Goal: Task Accomplishment & Management: Complete application form

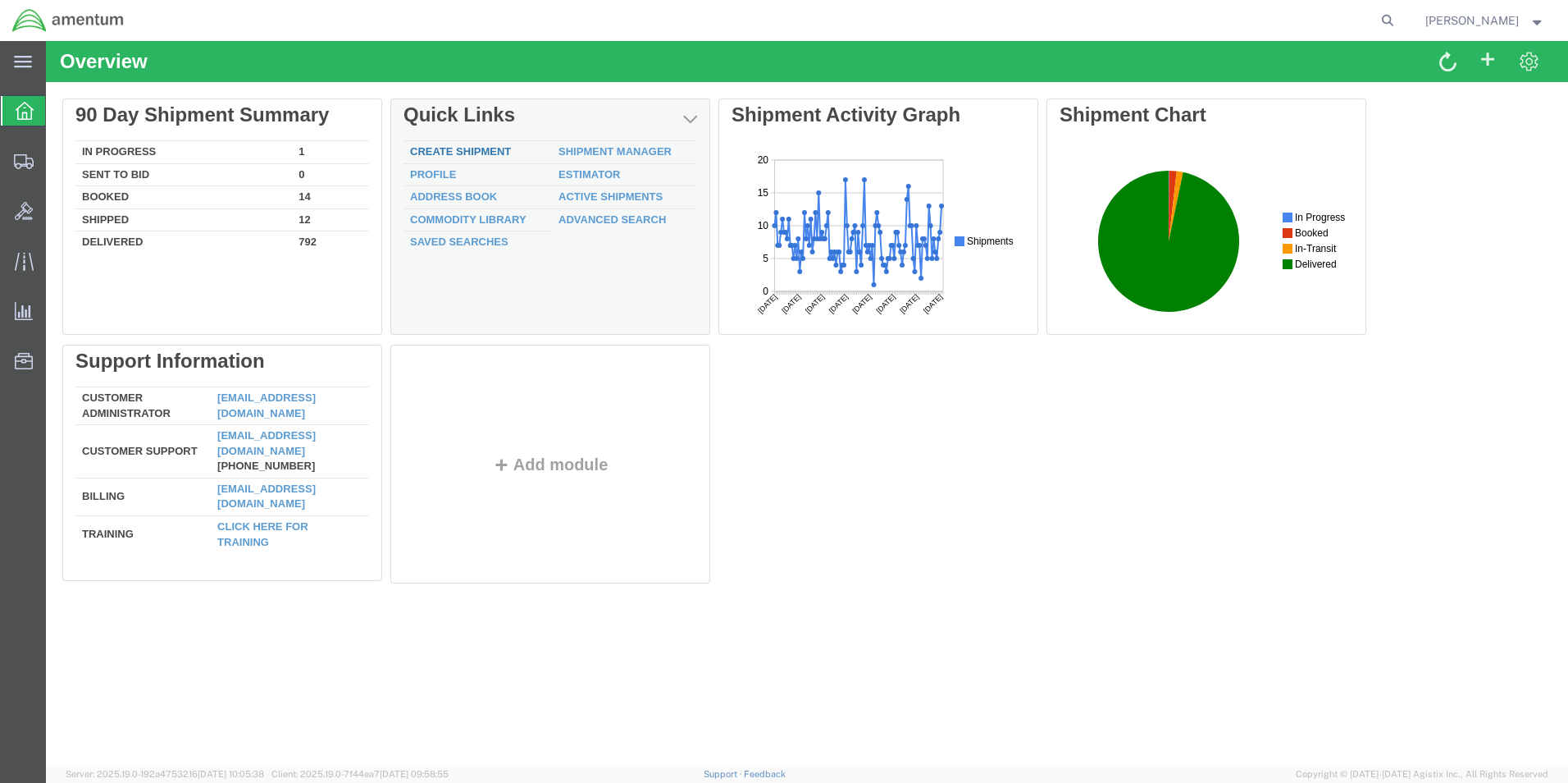
click at [456, 155] on link "Create Shipment" at bounding box center [460, 152] width 101 height 13
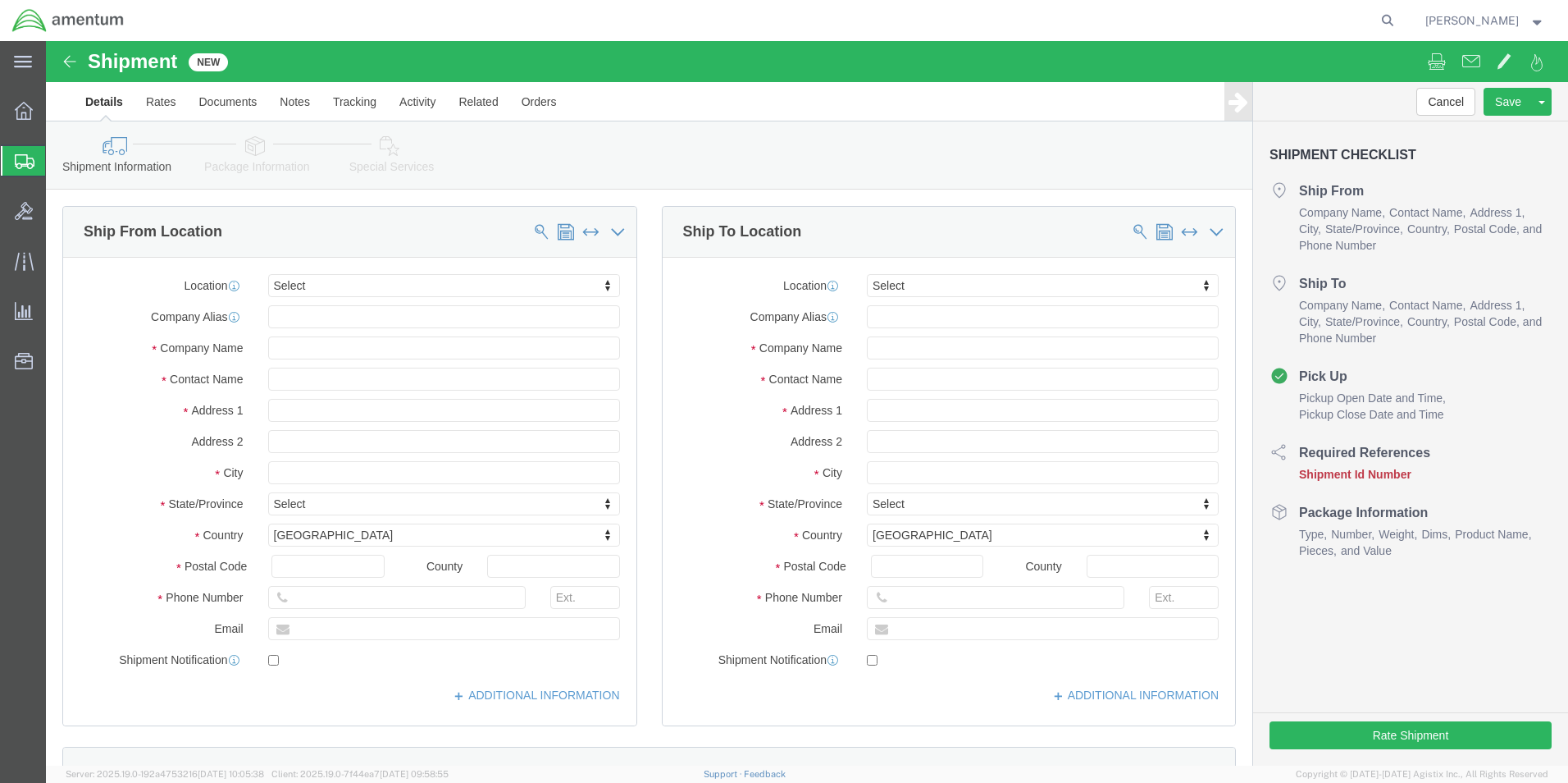
select select
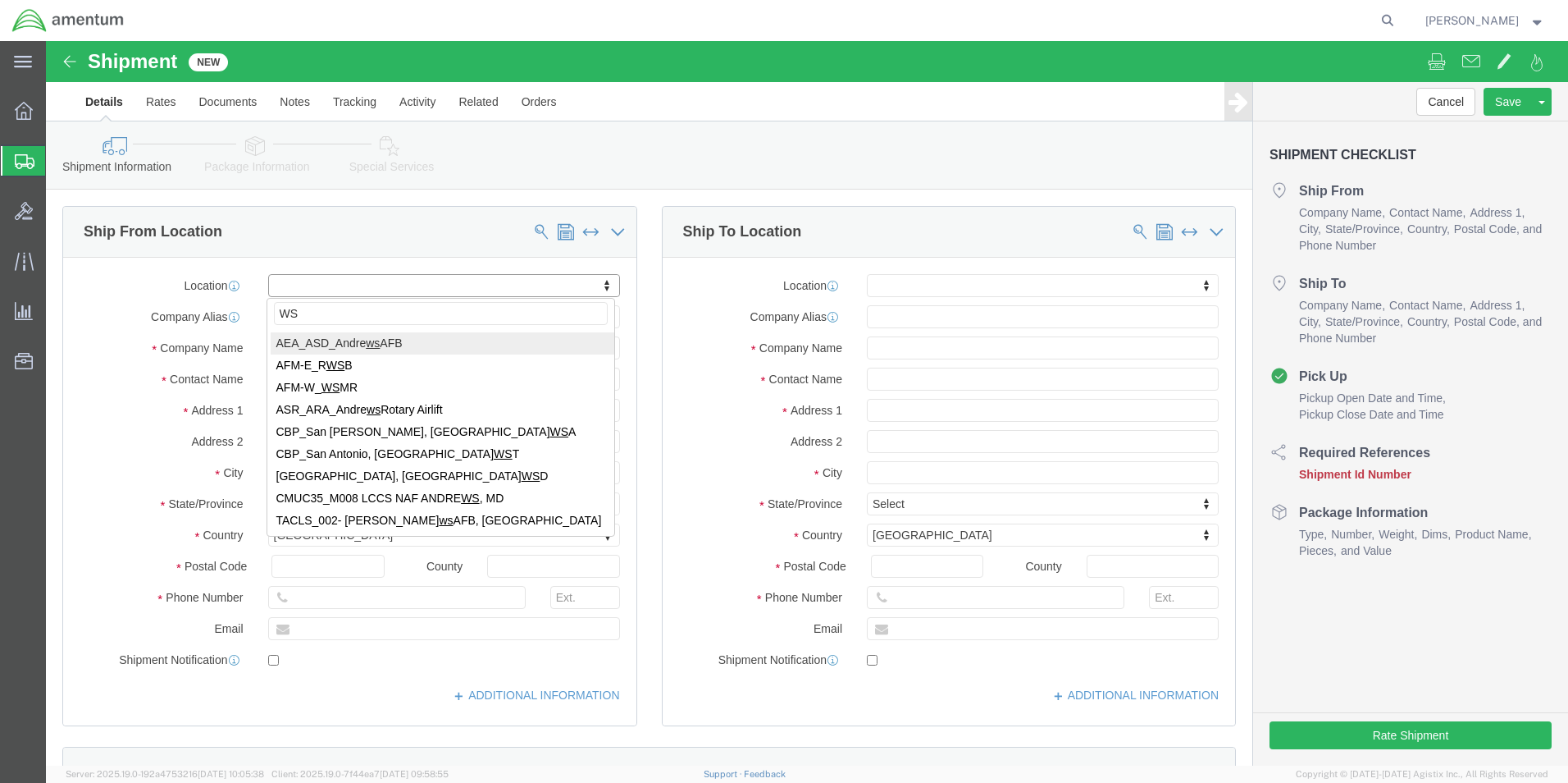
type input "WST"
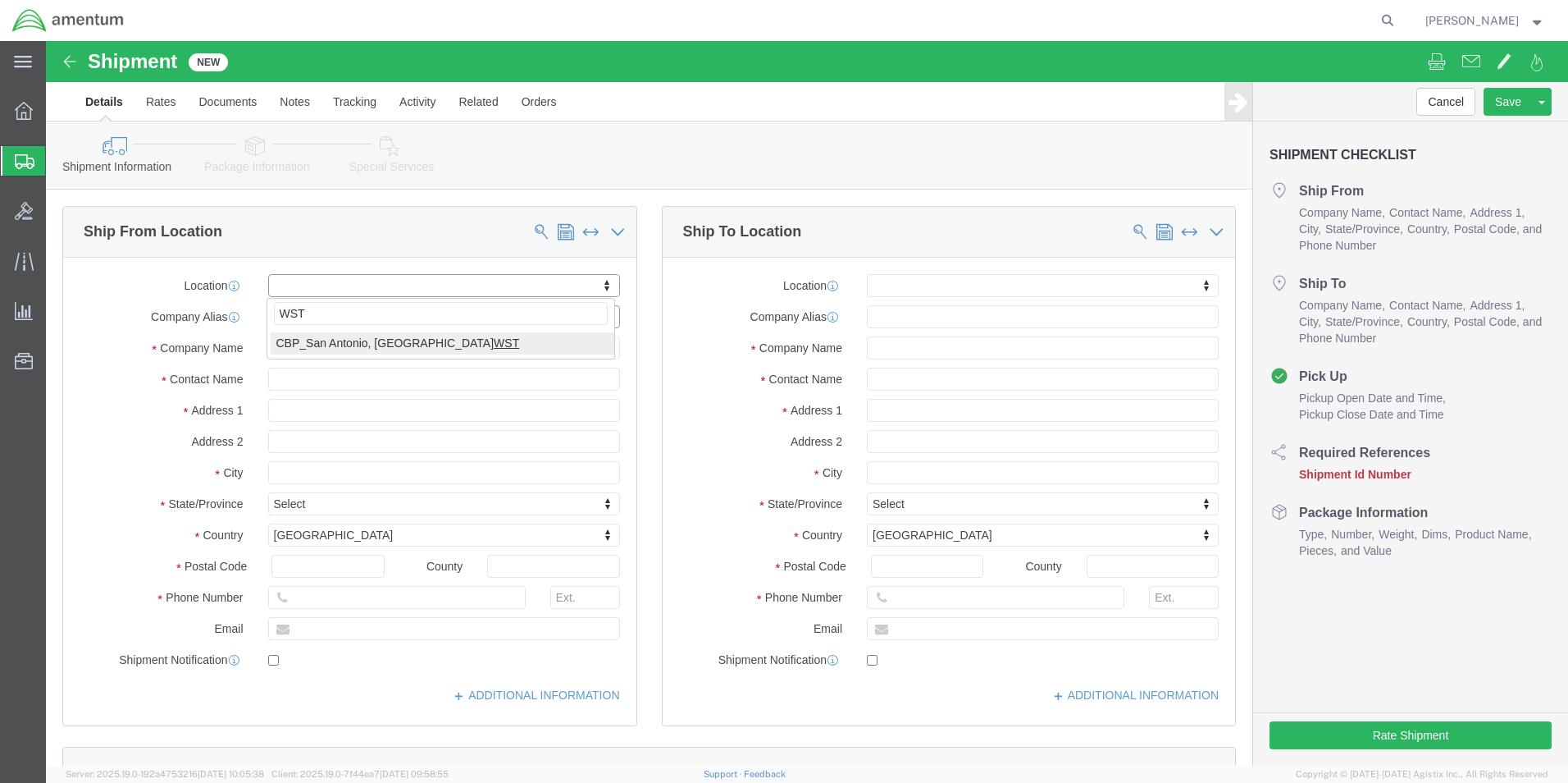
select select "49945"
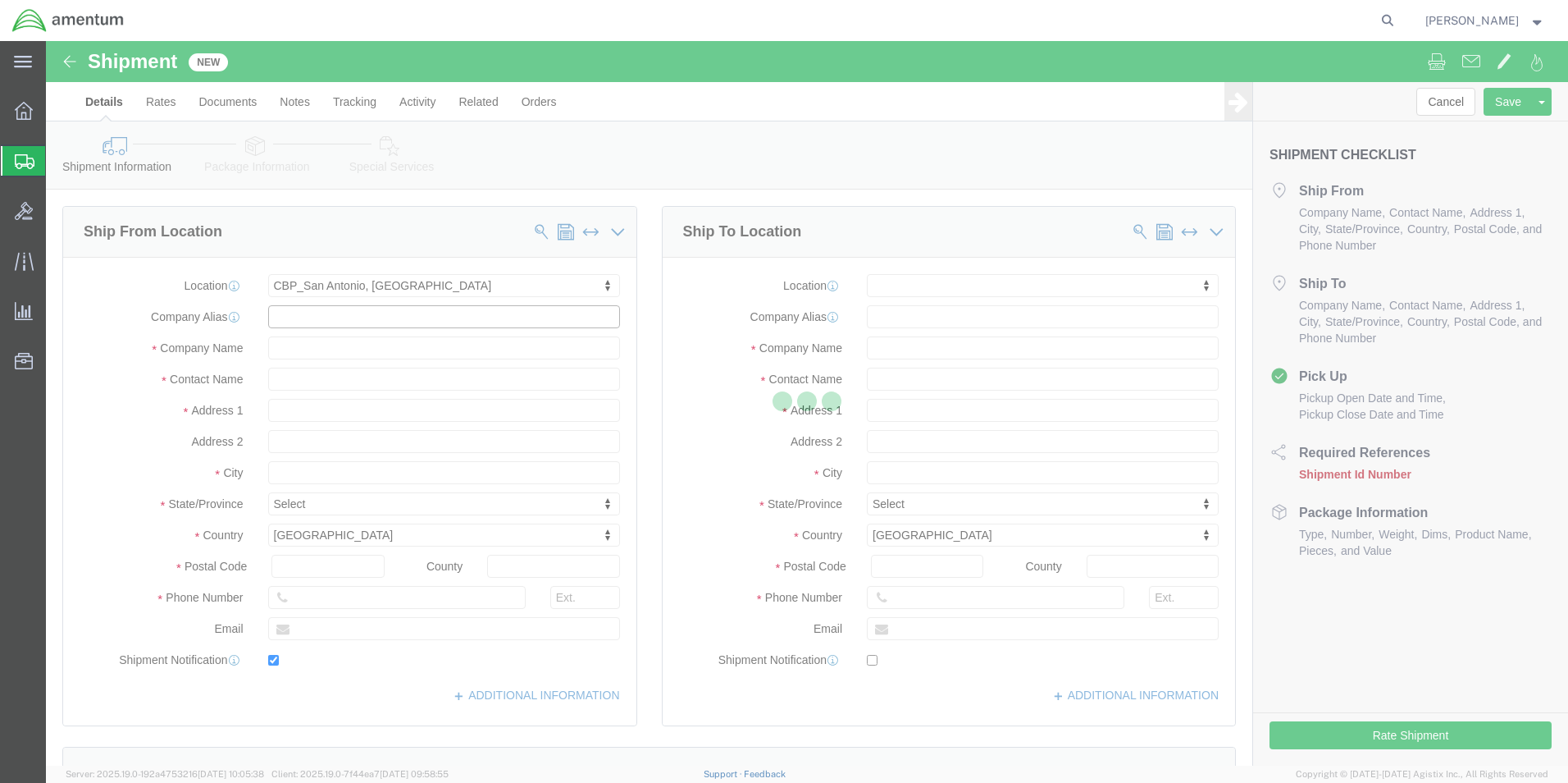
type input "Amentum Services, Inc"
type input "[PERSON_NAME]"
type input "[STREET_ADDRESS][PERSON_NAME]"
type input "Bldg. #2"
type input "San Antonio"
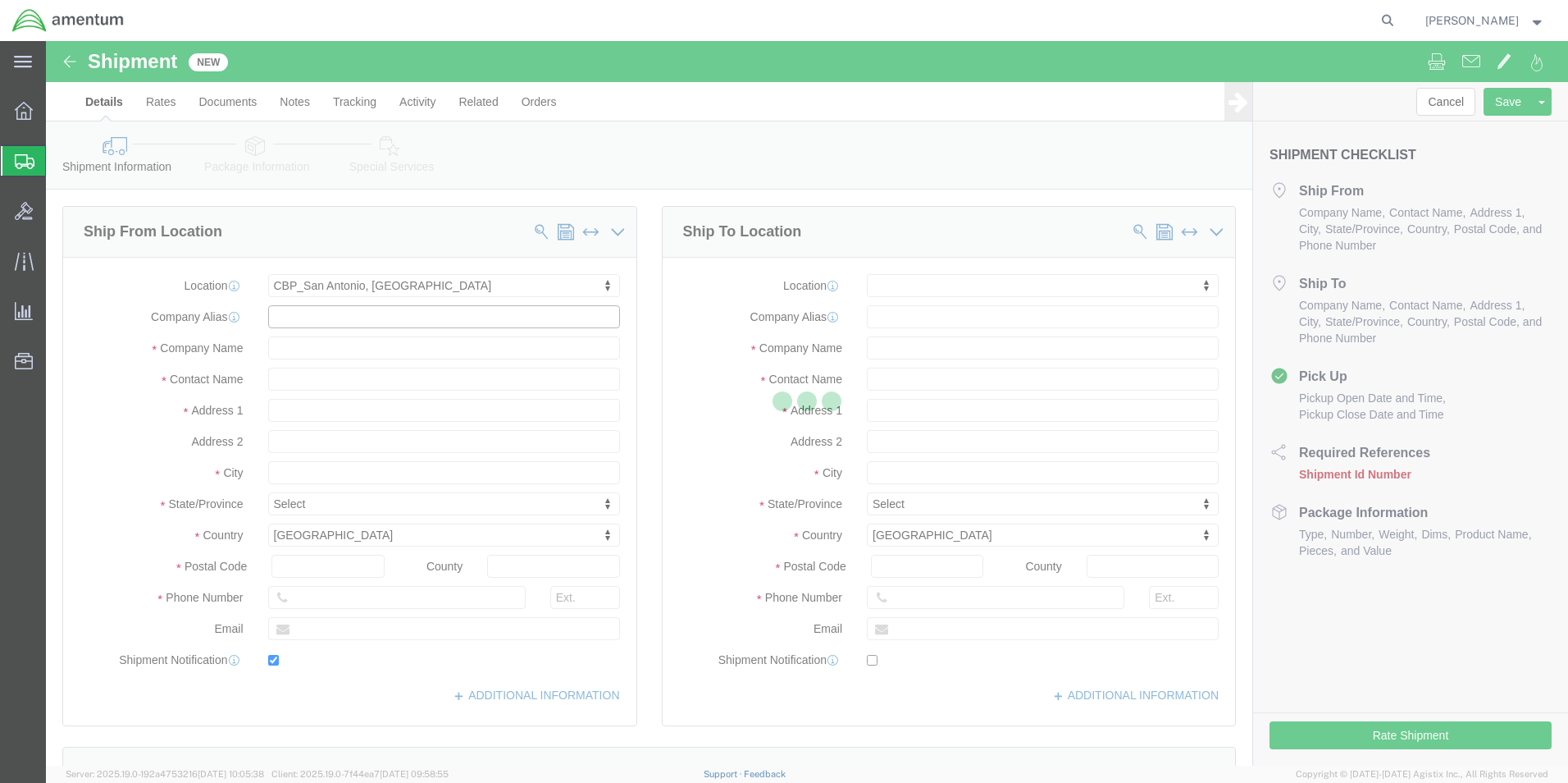
type input "78216"
type input "[PHONE_NUMBER]"
type input "[PERSON_NAME][EMAIL_ADDRESS][PERSON_NAME][DOMAIN_NAME]"
checkbox input "true"
select select "[GEOGRAPHIC_DATA]"
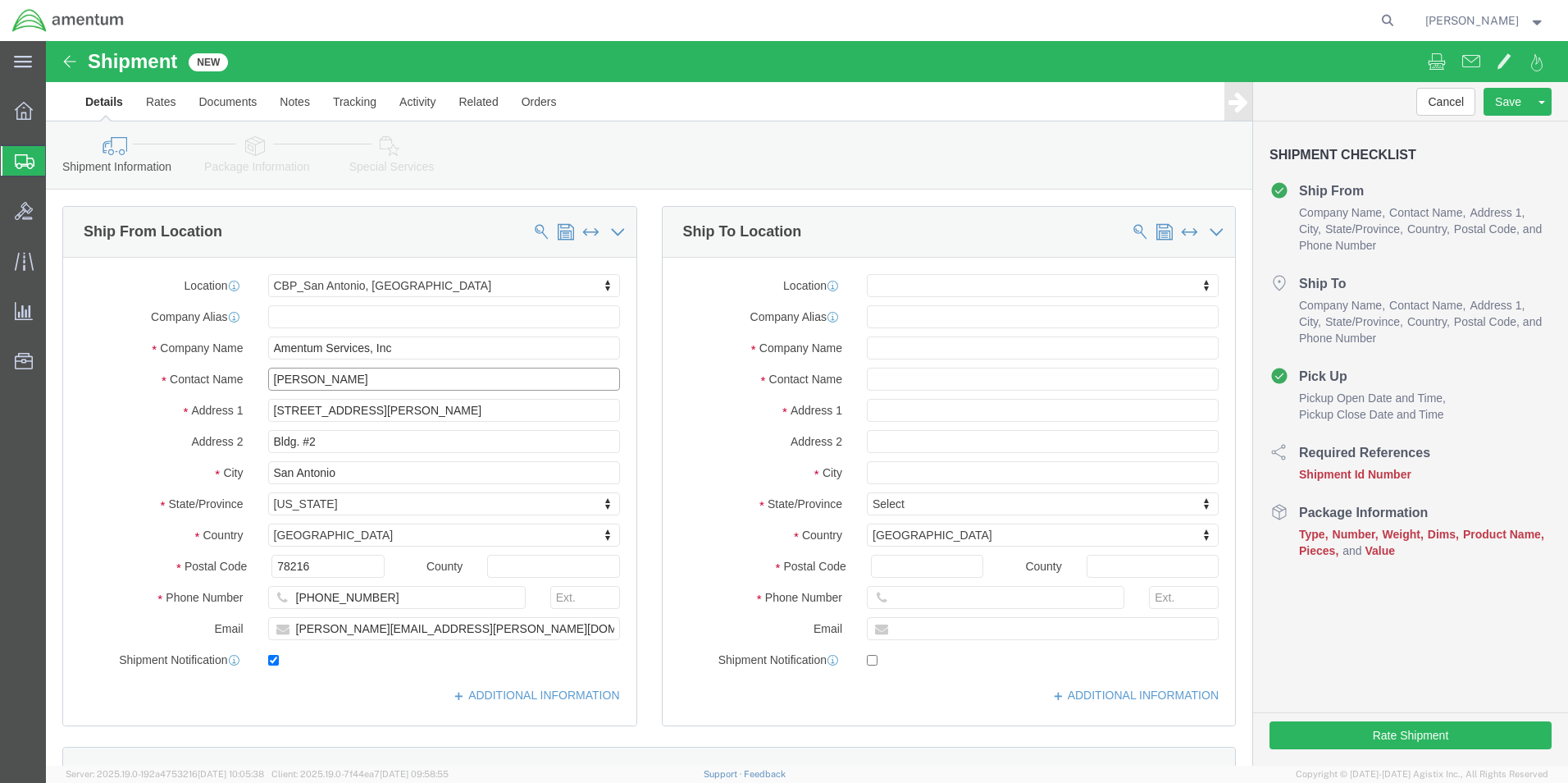
drag, startPoint x: 322, startPoint y: 333, endPoint x: 209, endPoint y: 327, distance: 113.2
click div "Contact Name [PERSON_NAME]"
type input "[PERSON_NAME]"
click input "[PERSON_NAME][EMAIL_ADDRESS][PERSON_NAME][DOMAIN_NAME]"
type input "[PERSON_NAME][EMAIL_ADDRESS][PERSON_NAME][DOMAIN_NAME]"
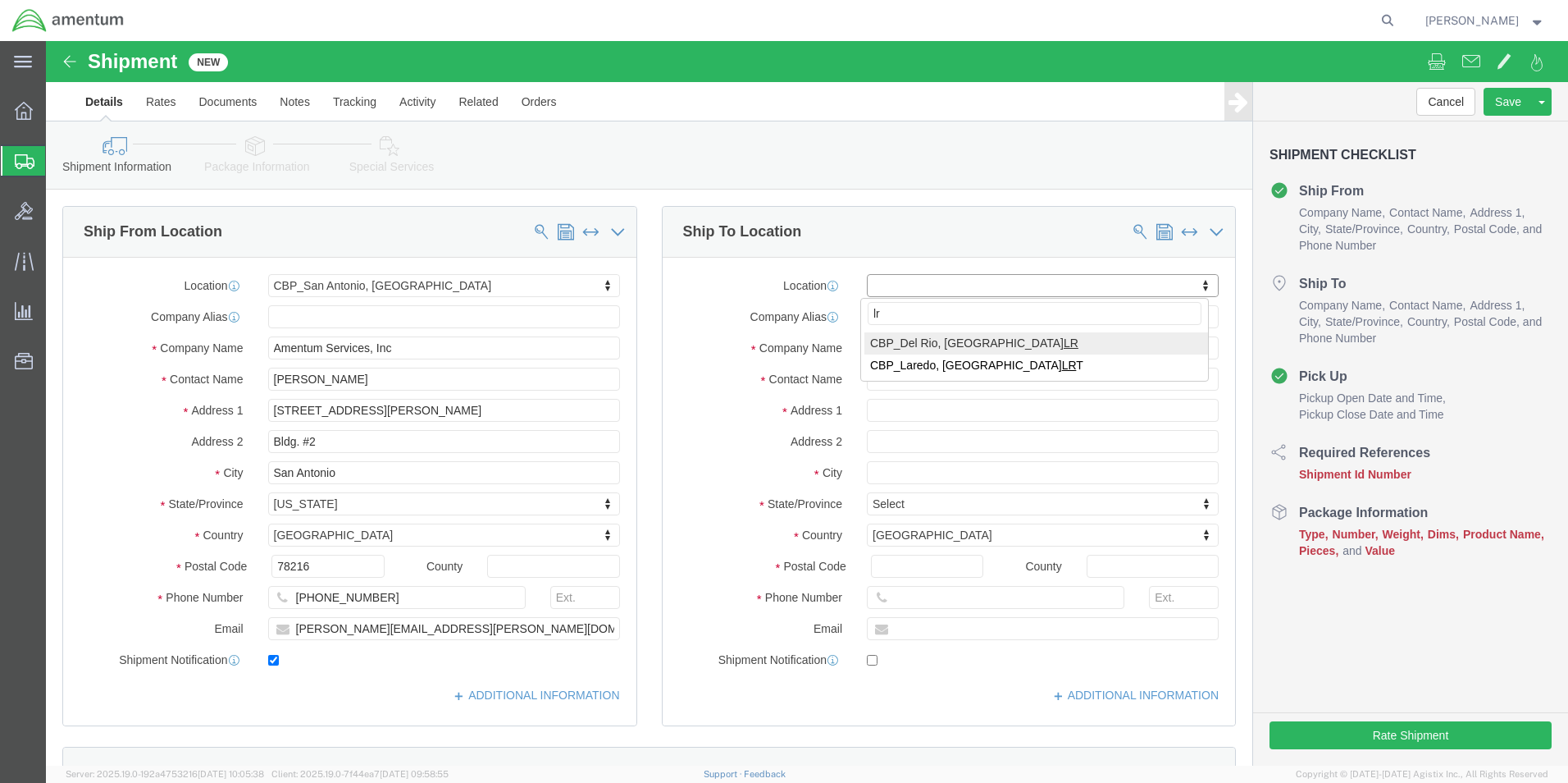
type input "lrt"
select select "49940"
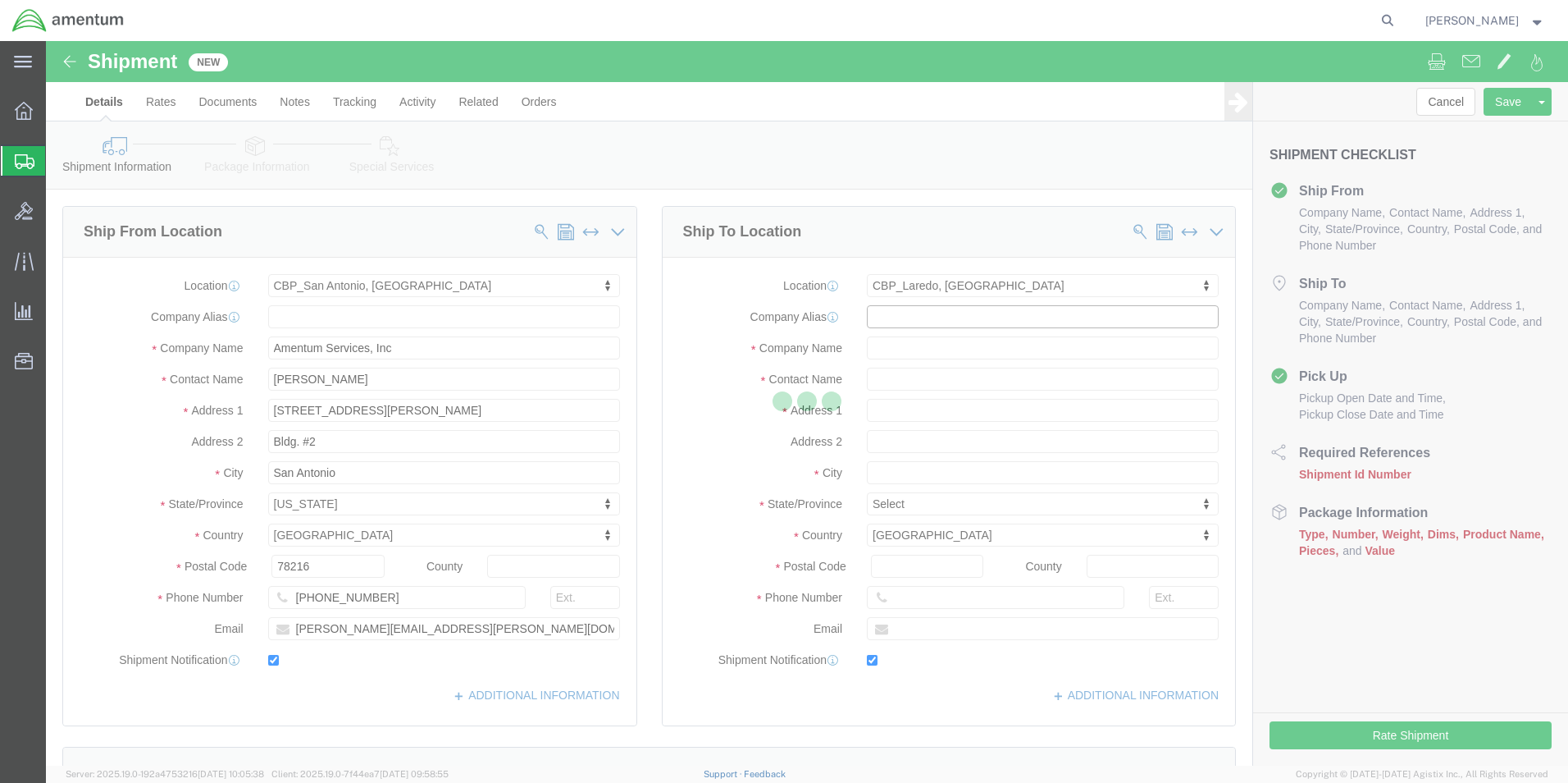
type input "Amentum Services, Inc"
type input "[PERSON_NAME][GEOGRAPHIC_DATA]"
type input "[STREET_ADDRESS][PERSON_NAME]"
type input "Hangar 3"
type input "Laredo"
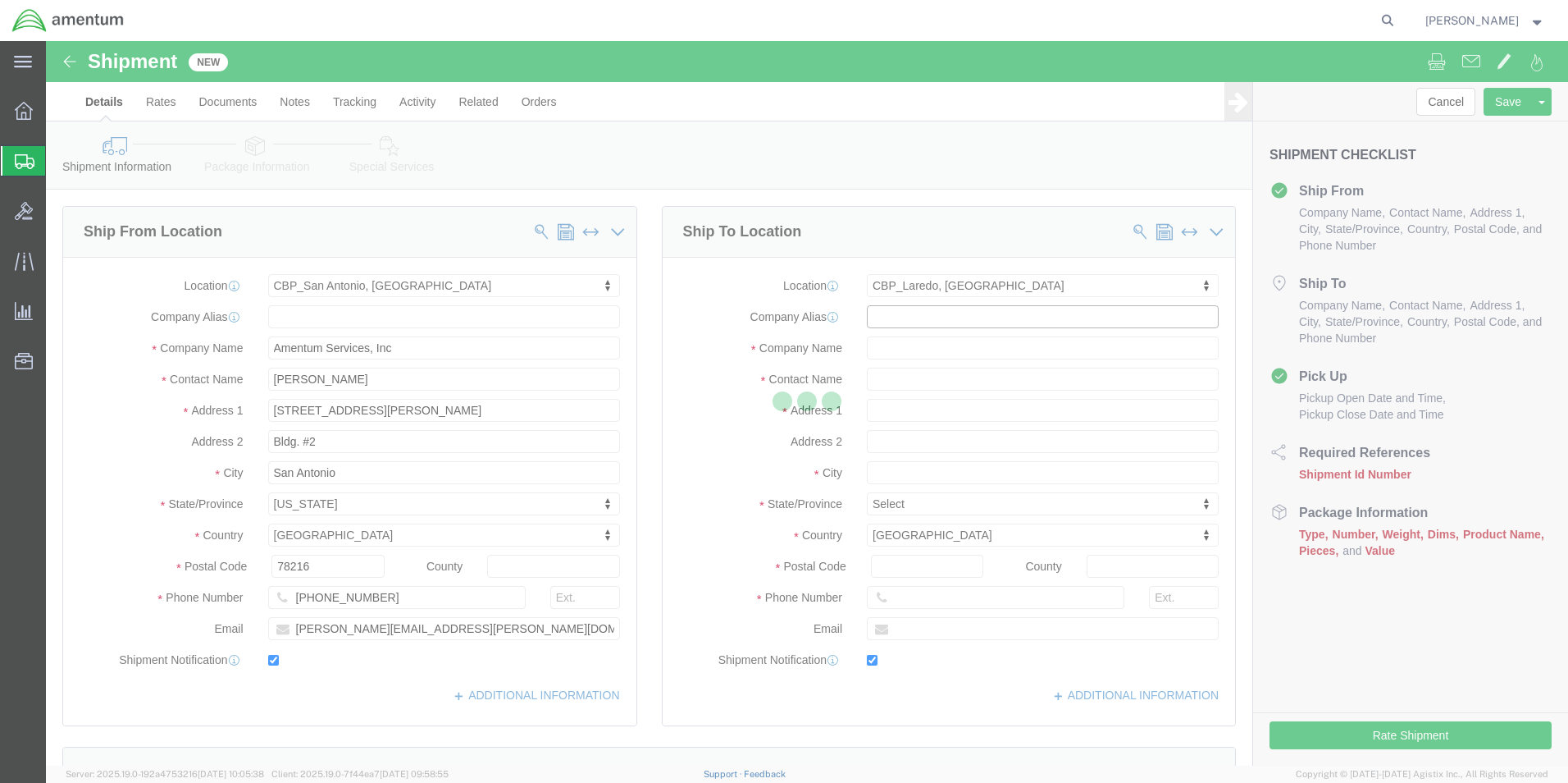
type input "78041"
type input "[PHONE_NUMBER]"
type input "[EMAIL_ADDRESS][PERSON_NAME][DOMAIN_NAME]"
checkbox input "true"
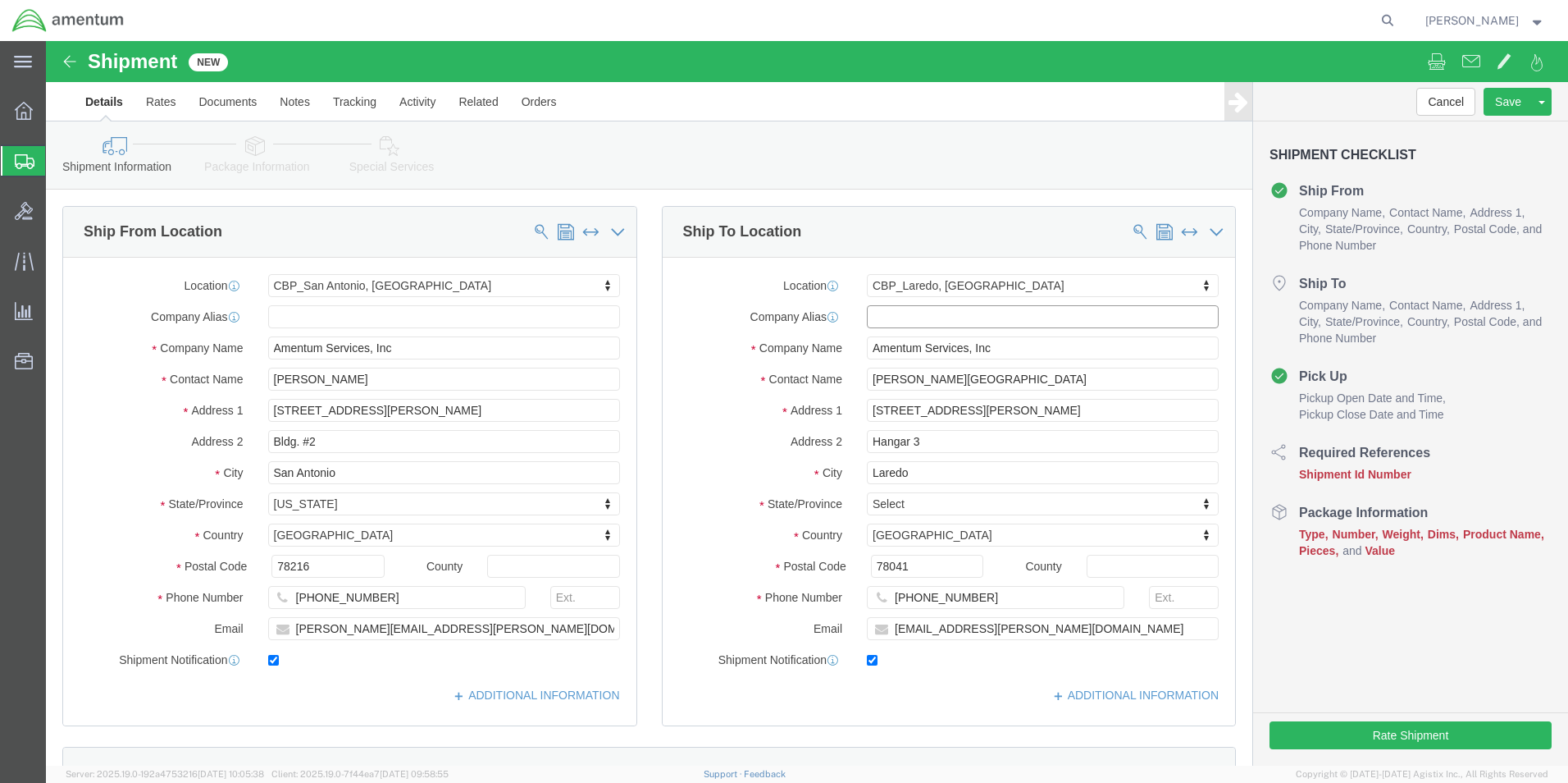
select select "[GEOGRAPHIC_DATA]"
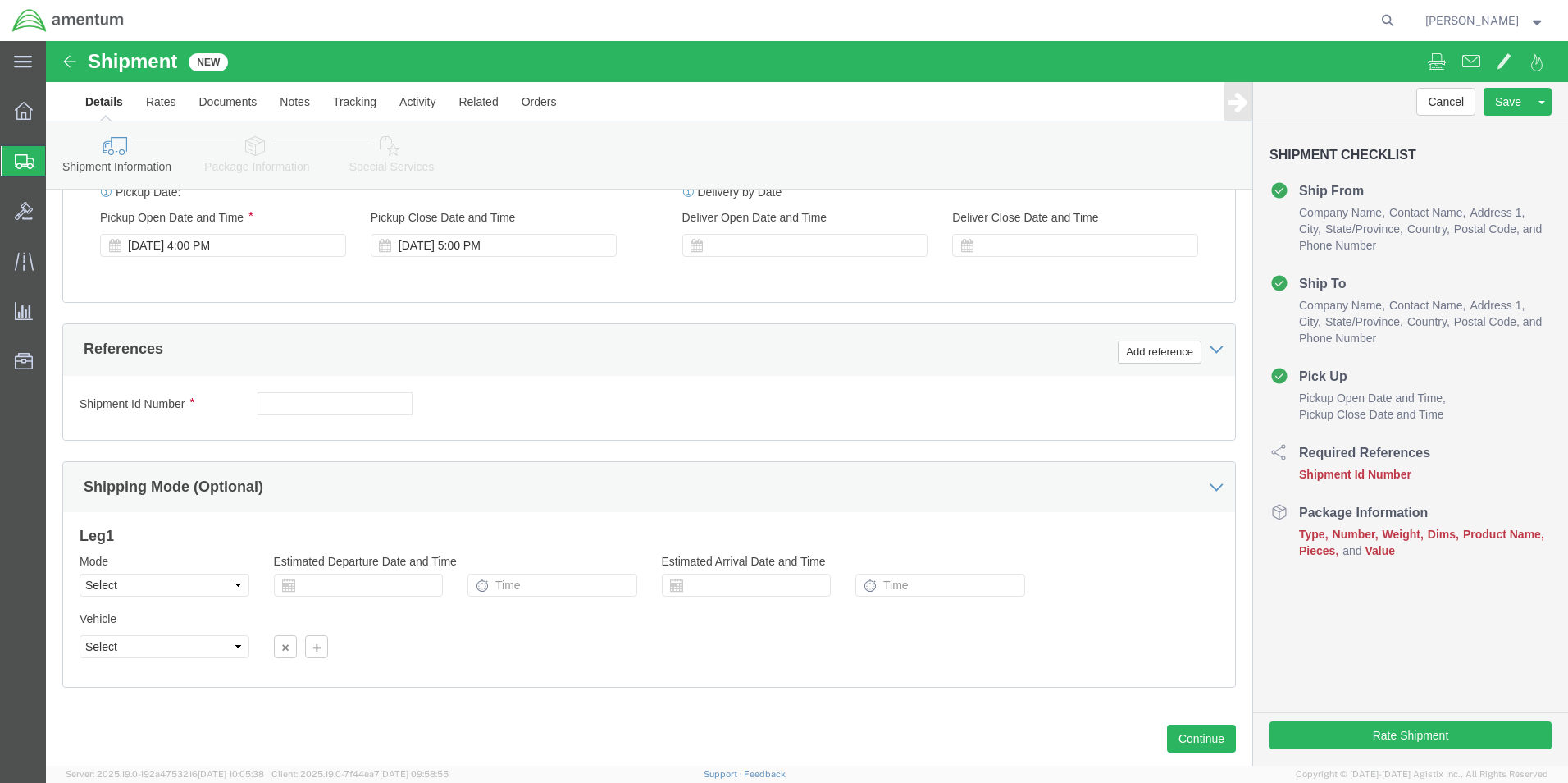
scroll to position [656, 0]
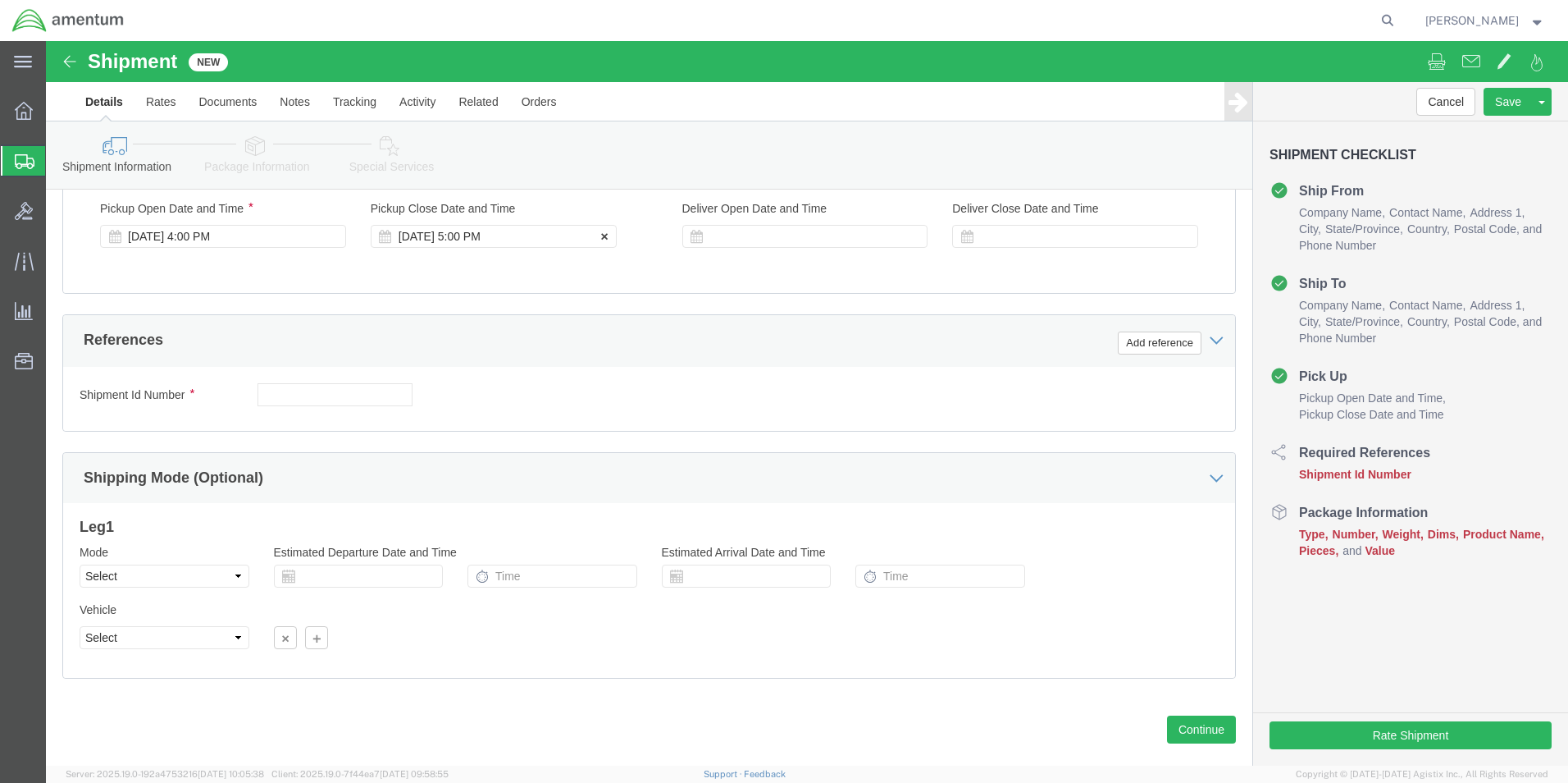
click div "[DATE] 5:00 PM"
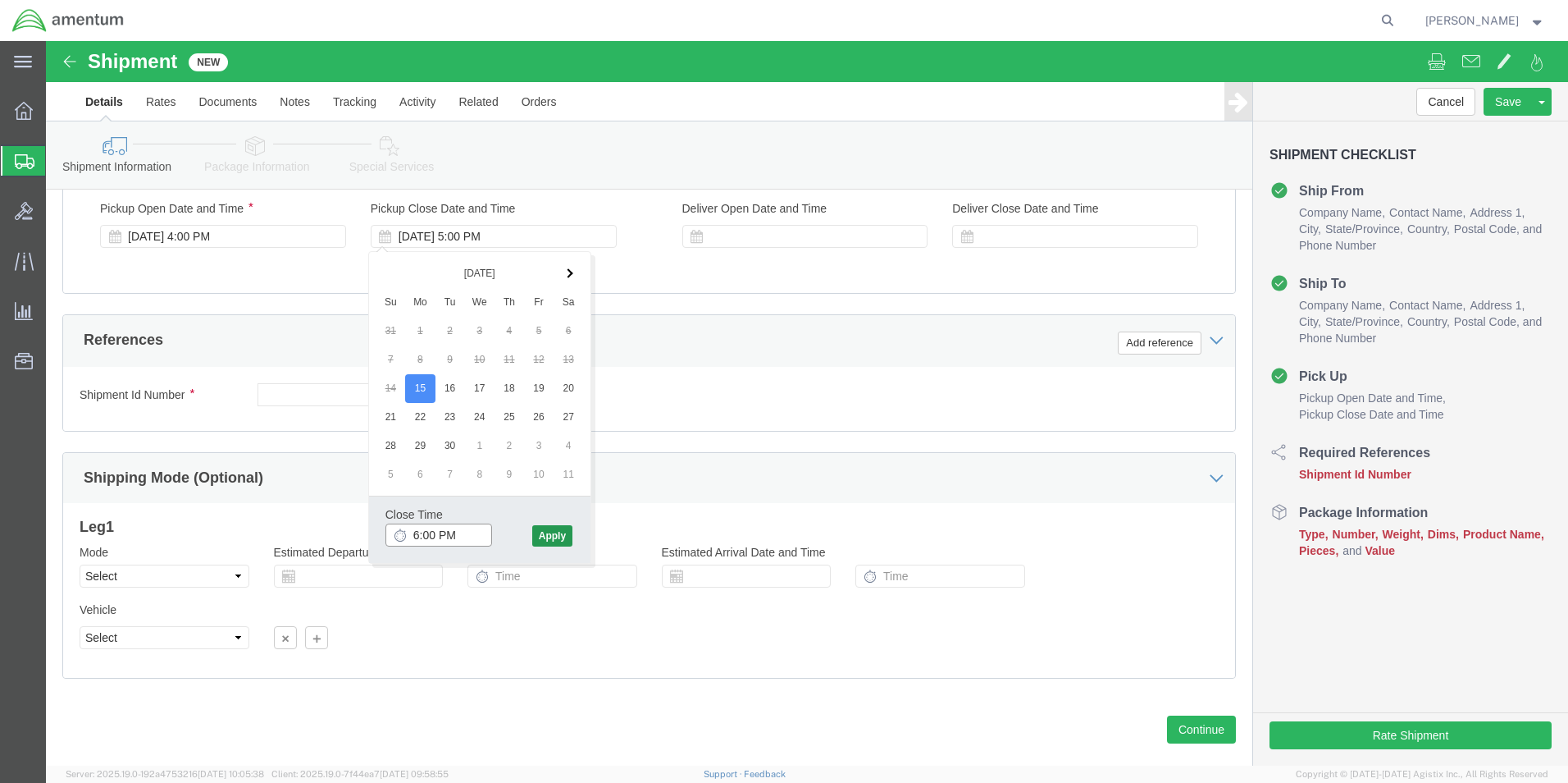
type input "6:00 PM"
click button "Apply"
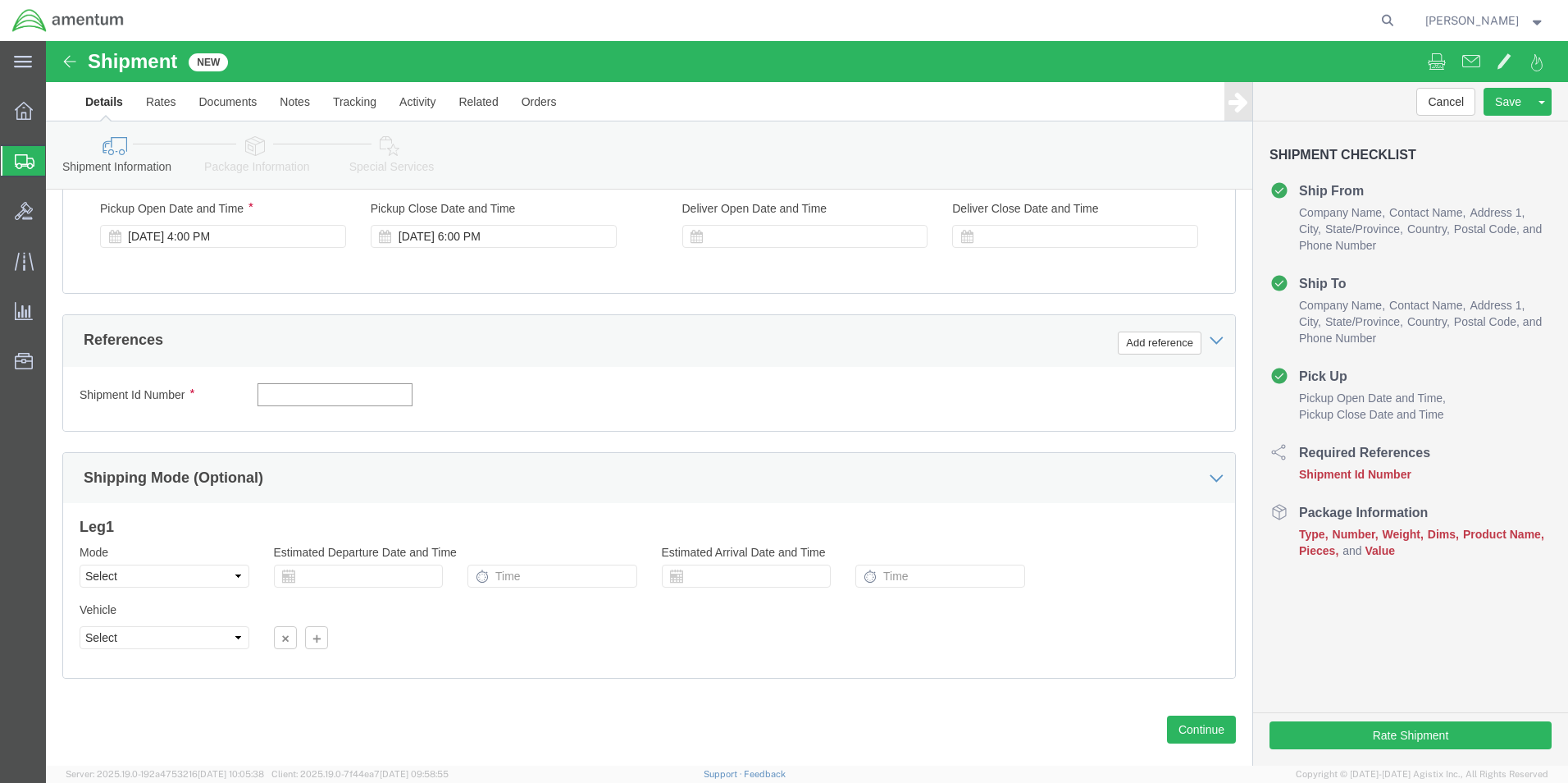
click input "text"
type input "s"
type input "SOCKET HEAD"
click button "Add reference"
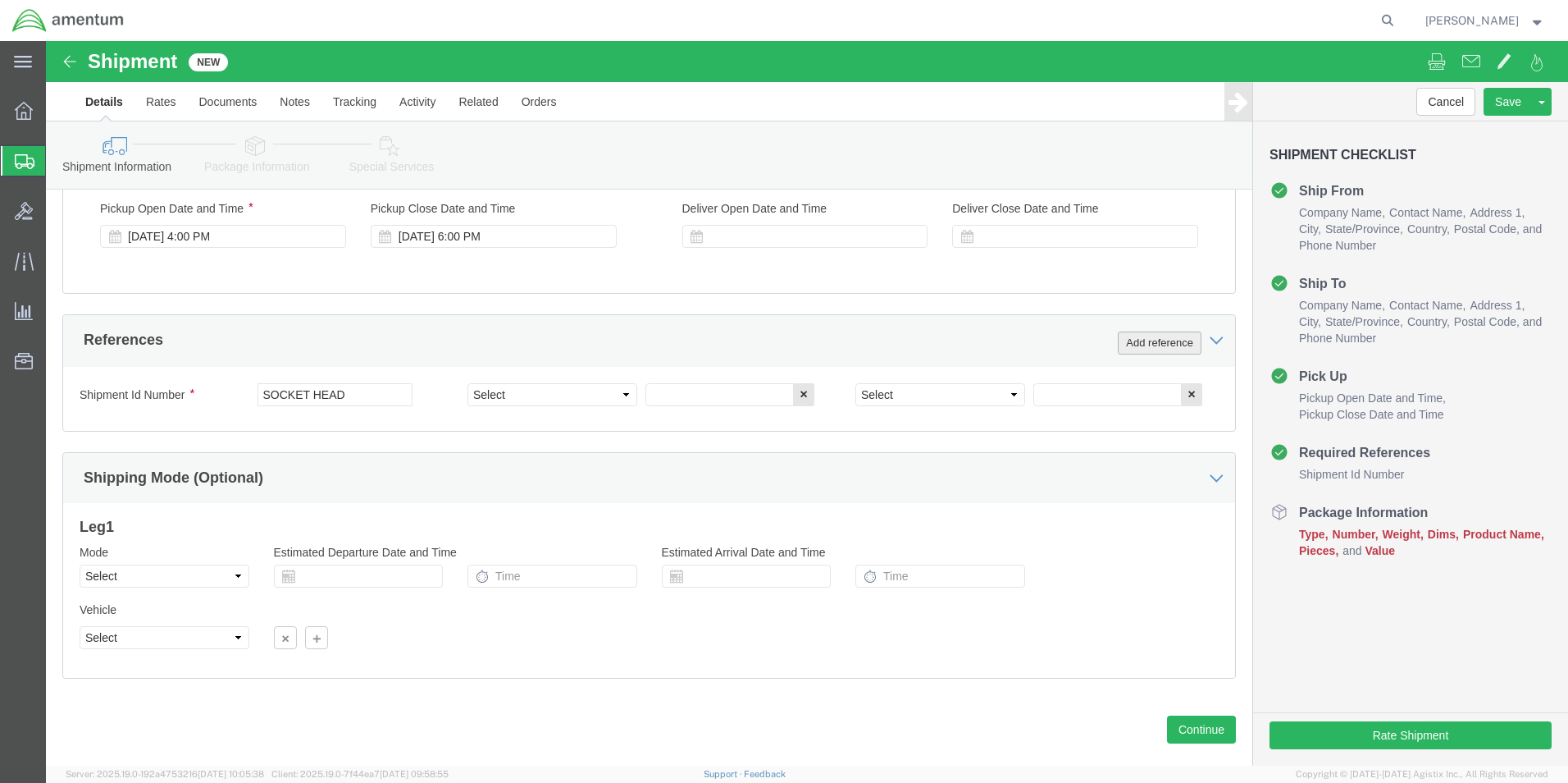
click button "Add reference"
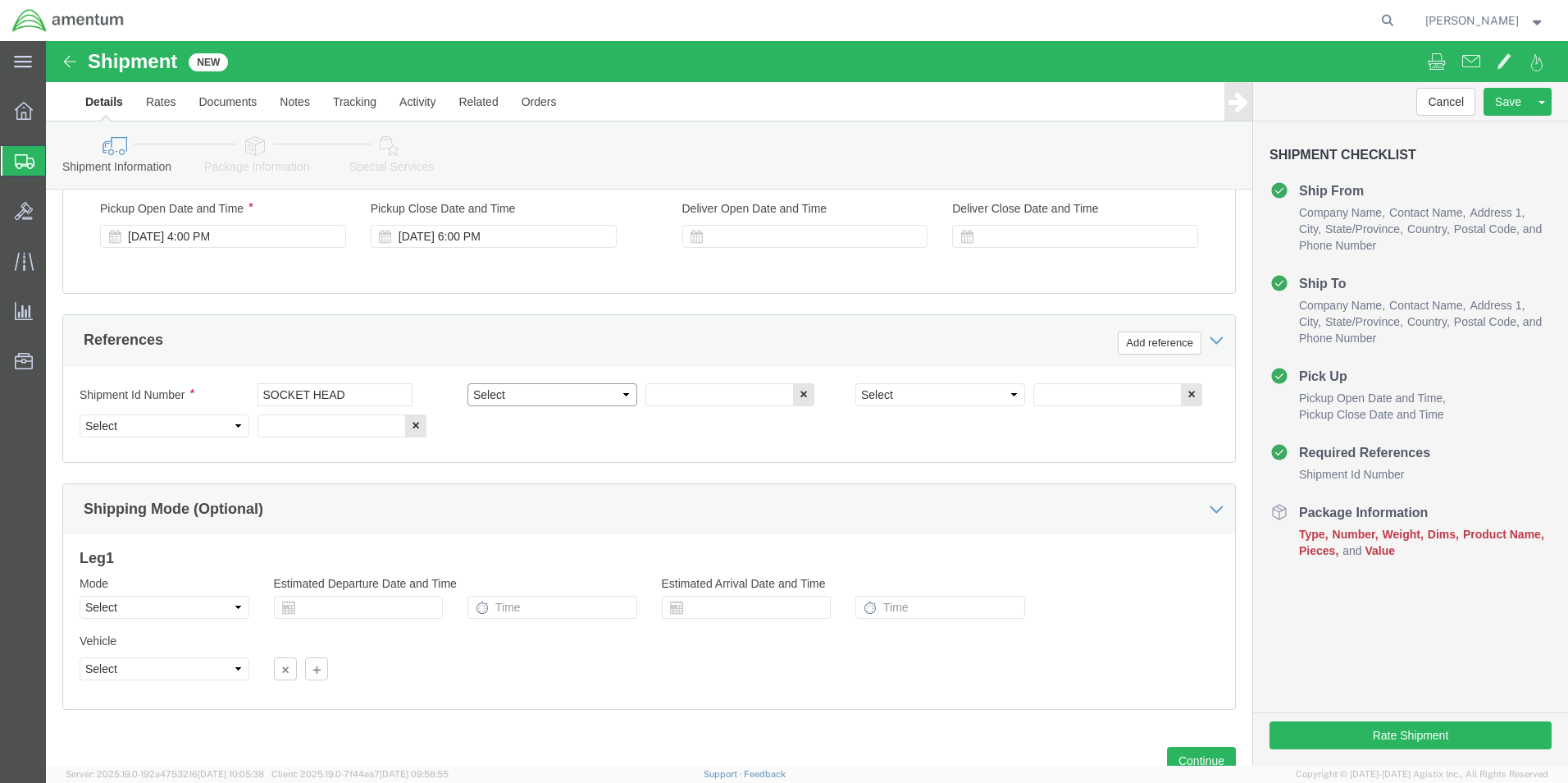
click select "Select Account Type Activity ID Airline Appointment Number ASN Batch Request # …"
select select "DEPT"
click select "Select Account Type Activity ID Airline Appointment Number ASN Batch Request # …"
click input "text"
type input "CBP"
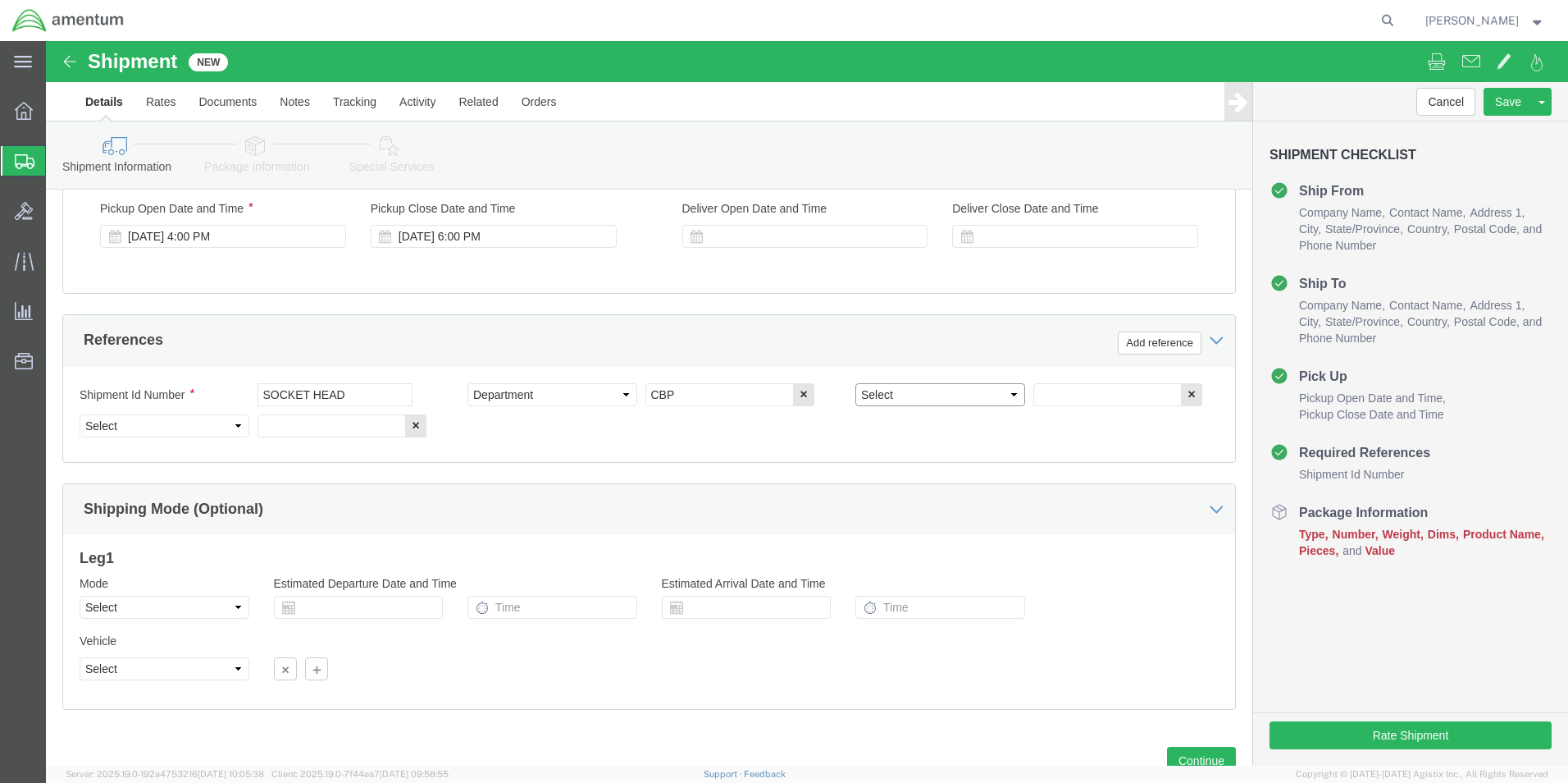
click select "Select Account Type Activity ID Airline Appointment Number ASN Batch Request # …"
select select "PROJNUM"
click select "Select Account Type Activity ID Airline Appointment Number ASN Batch Request # …"
type input "6118.03.03.2219.000.WST.0000"
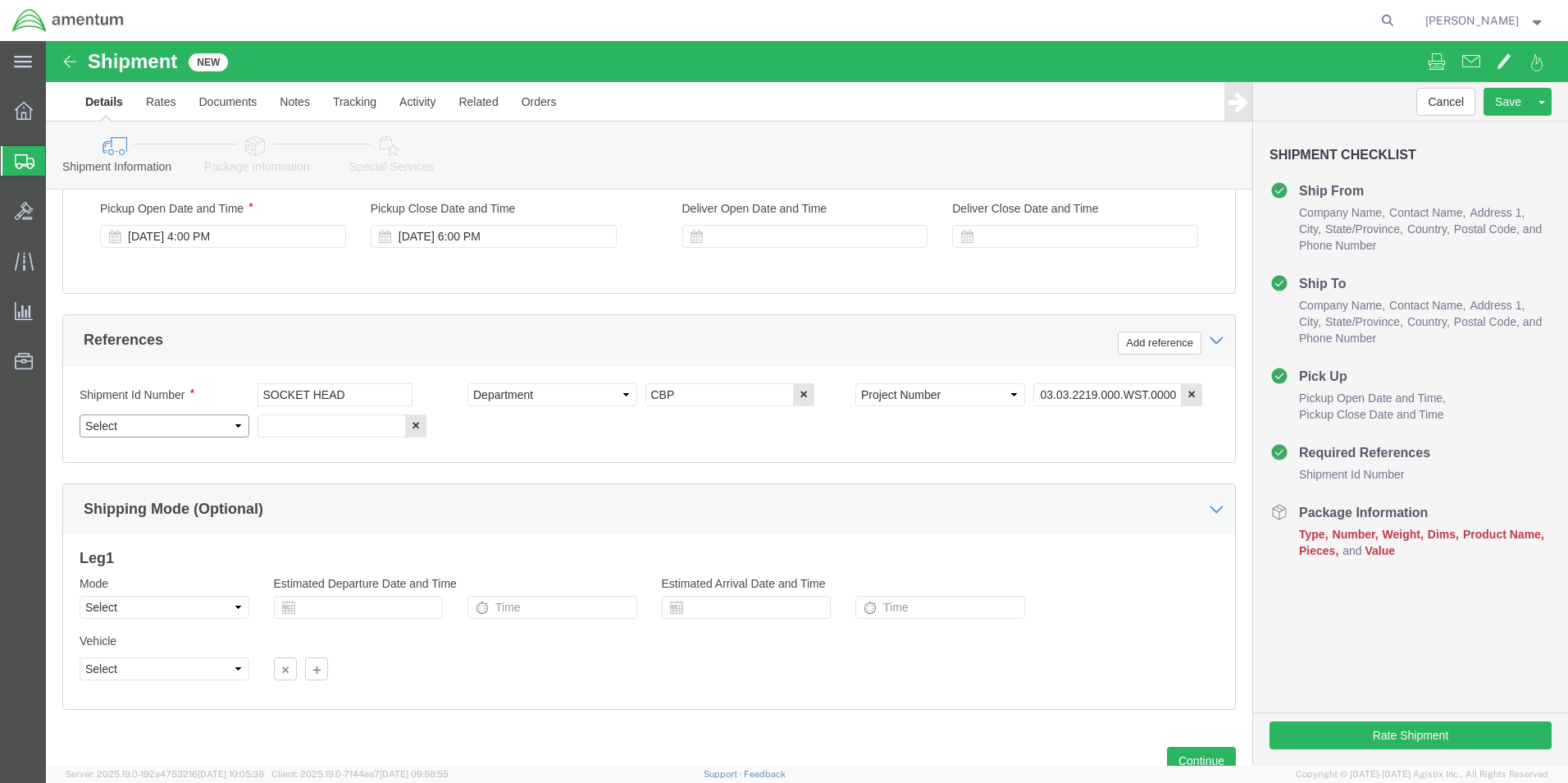
click select "Select Account Type Activity ID Airline Appointment Number ASN Batch Request # …"
select select "CUSTREF"
click select "Select Account Type Activity ID Airline Appointment Number ASN Batch Request # …"
click input "text"
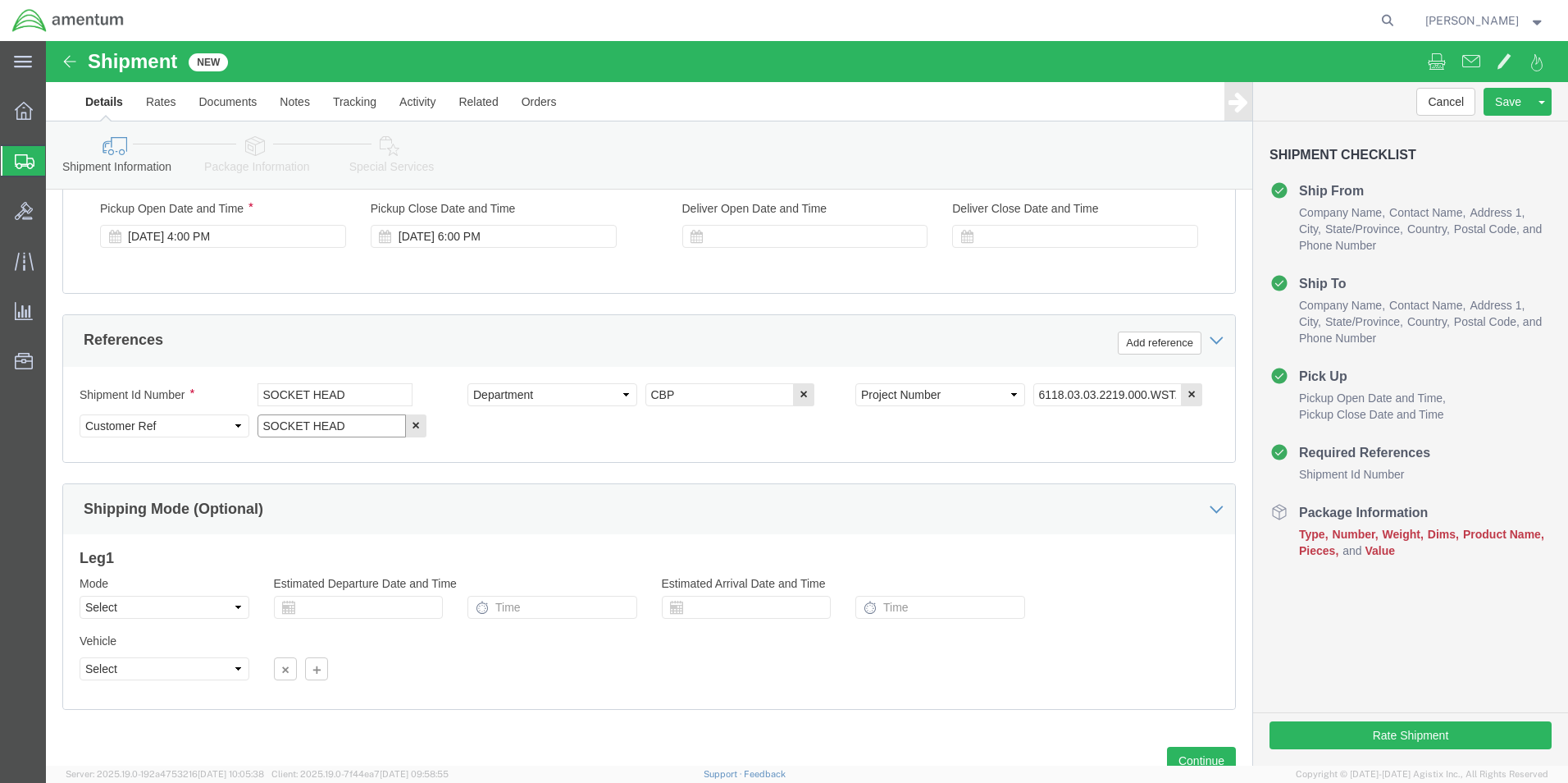
type input "SOCKET HEAD"
click select "Select Air Less than Truckload Multi-Leg Ocean Freight Rail Small Parcel Truckl…"
select select "SMAL"
click select "Select Air Less than Truckload Multi-Leg Ocean Freight Rail Small Parcel Truckl…"
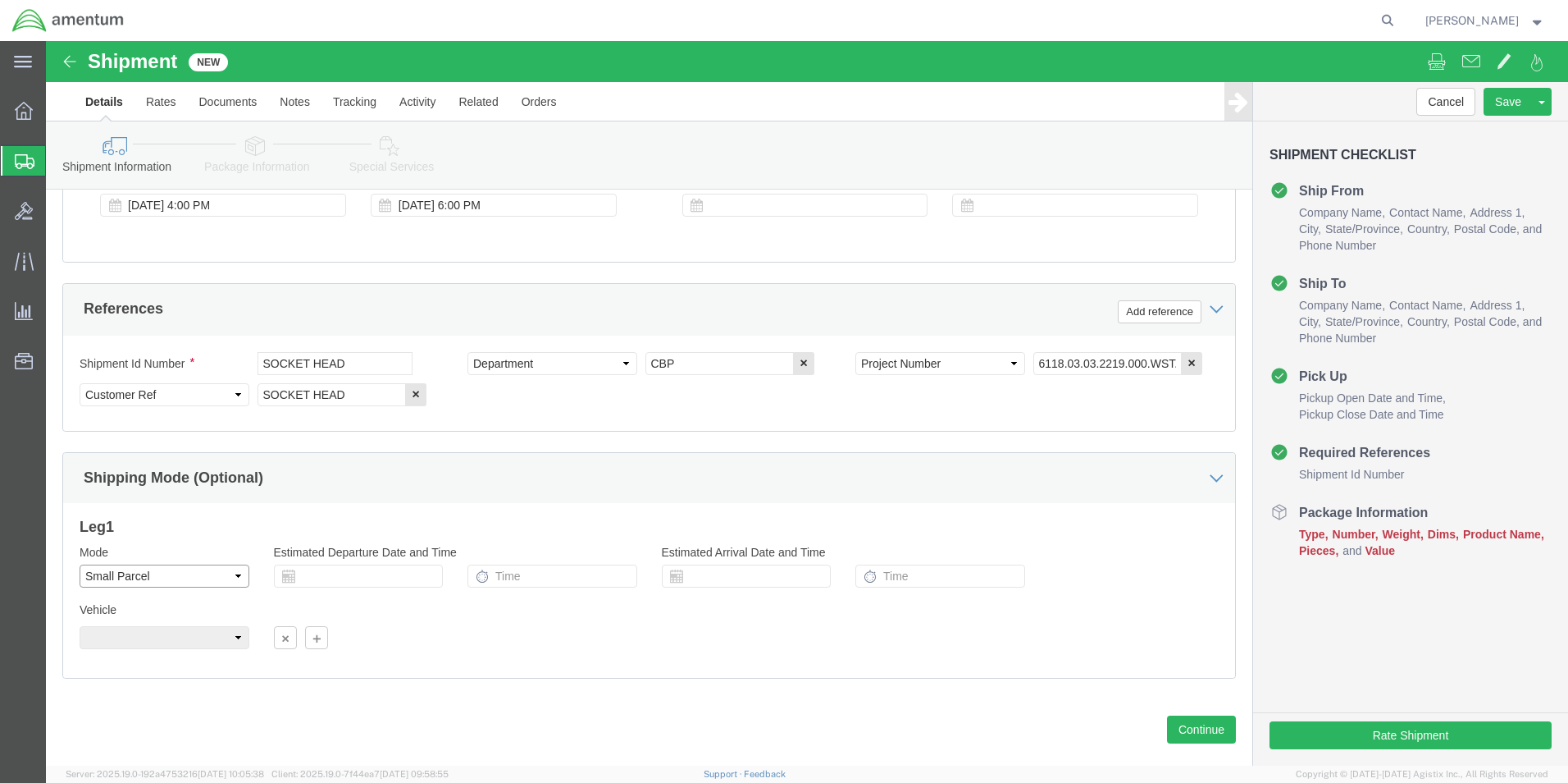
scroll to position [715, 0]
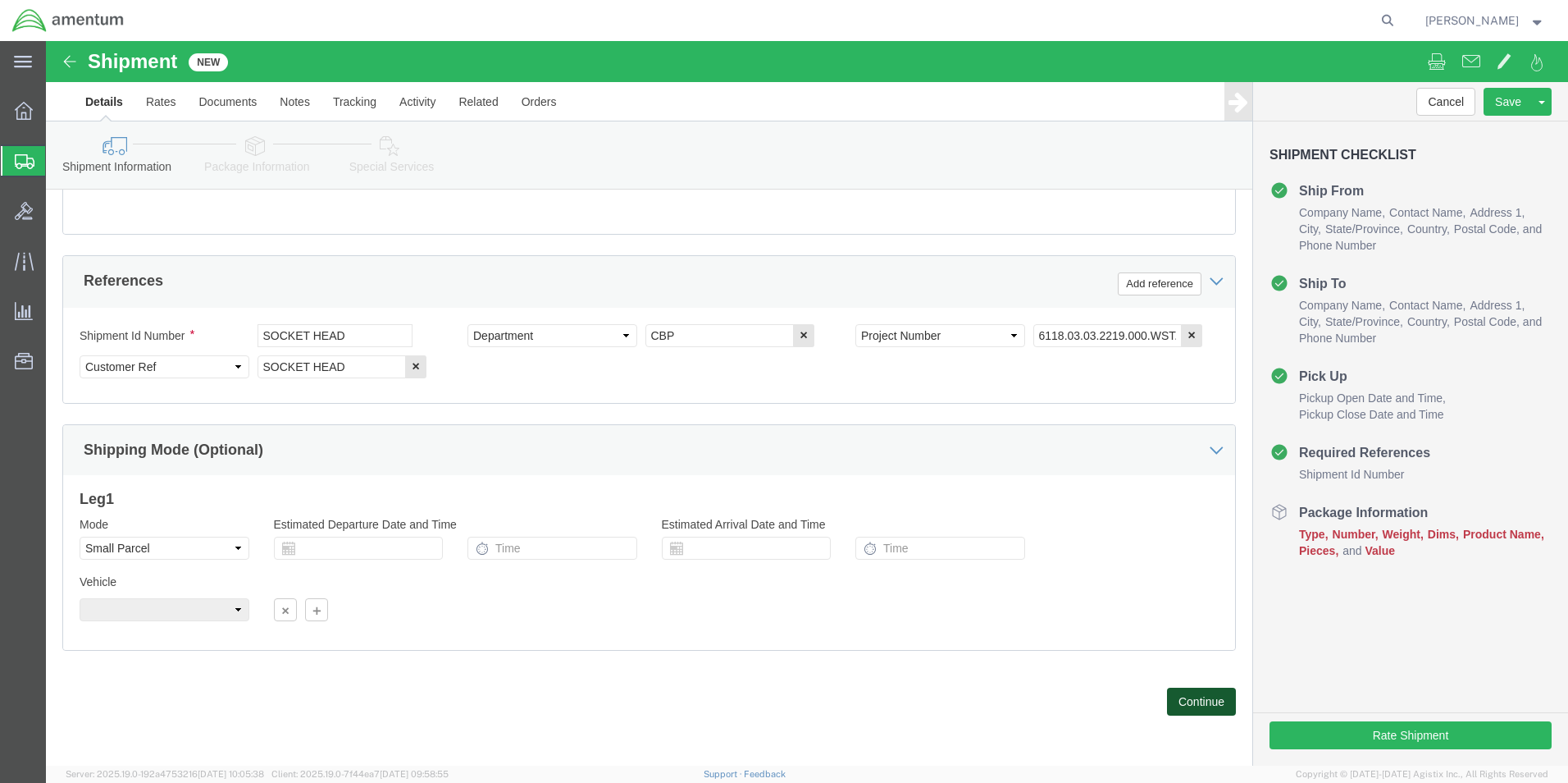
click button "Continue"
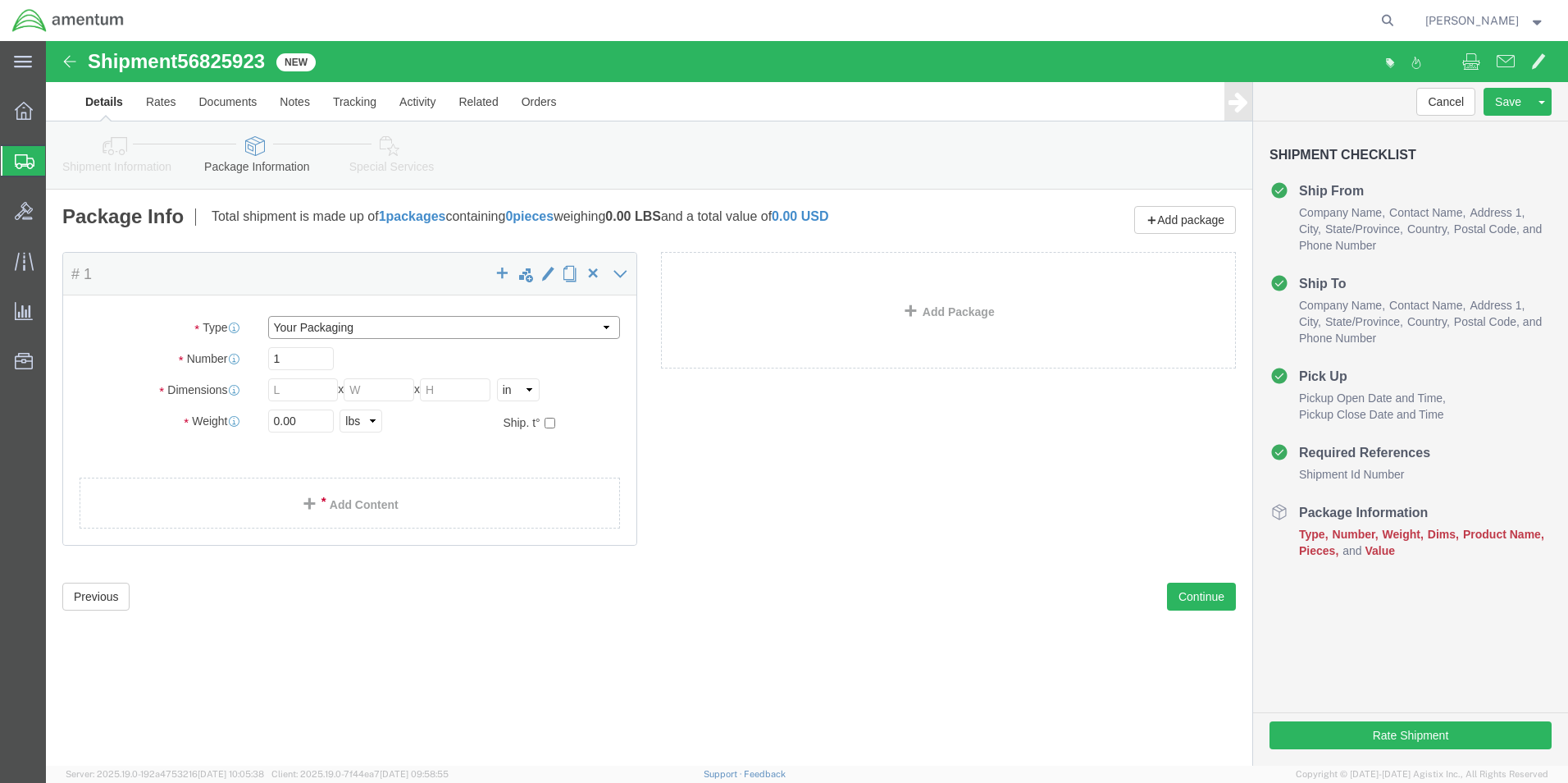
click select "Select Bale(s) Basket(s) Bolt(s) Bottle(s) Buckets Bulk Bundle(s) Can(s) Cardbo…"
select select "ENV"
click select "Select Bale(s) Basket(s) Bolt(s) Bottle(s) Buckets Bulk Bundle(s) Can(s) Cardbo…"
type input "9.50"
type input "12.50"
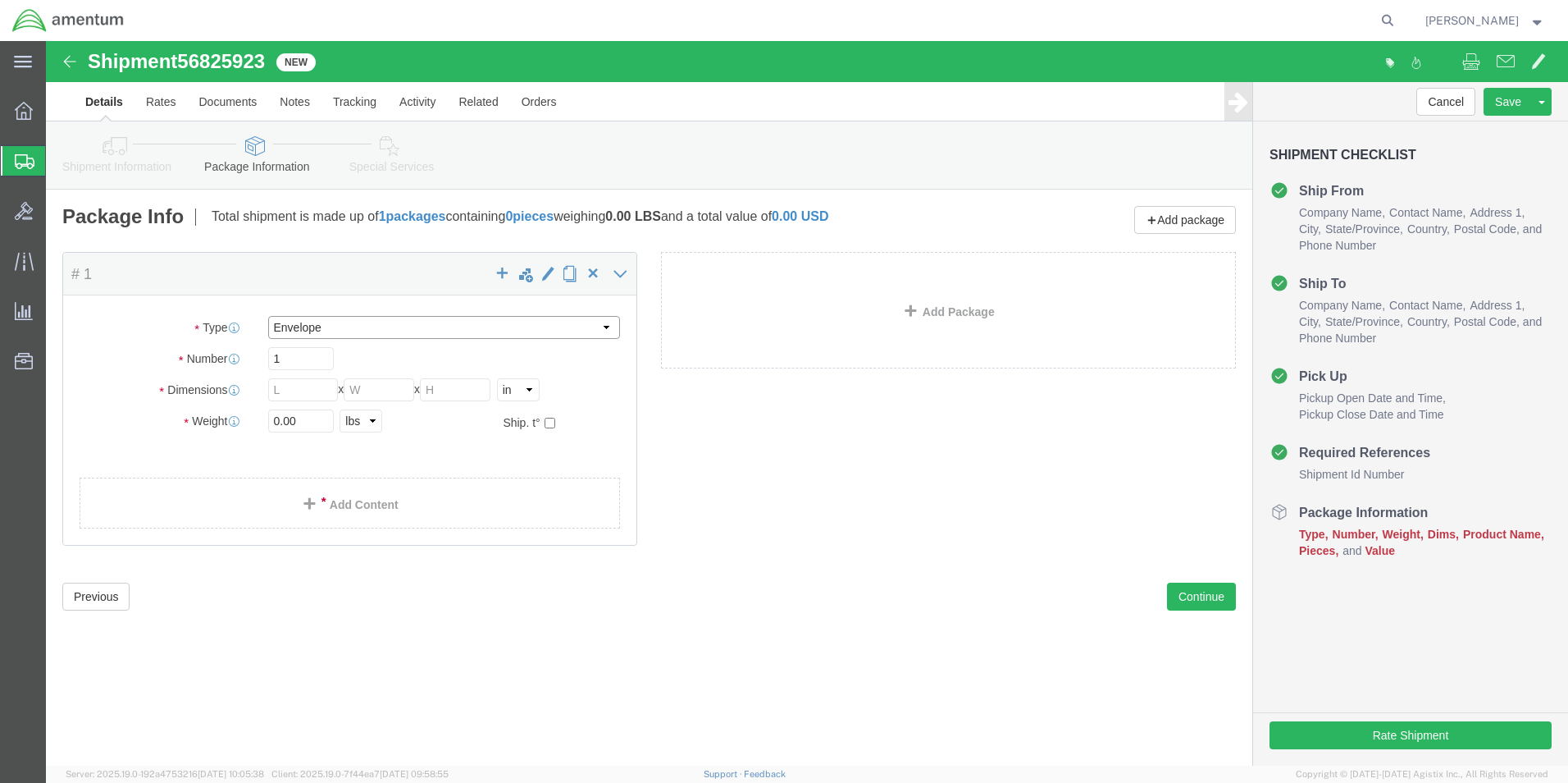
type input "0.25"
type input "1"
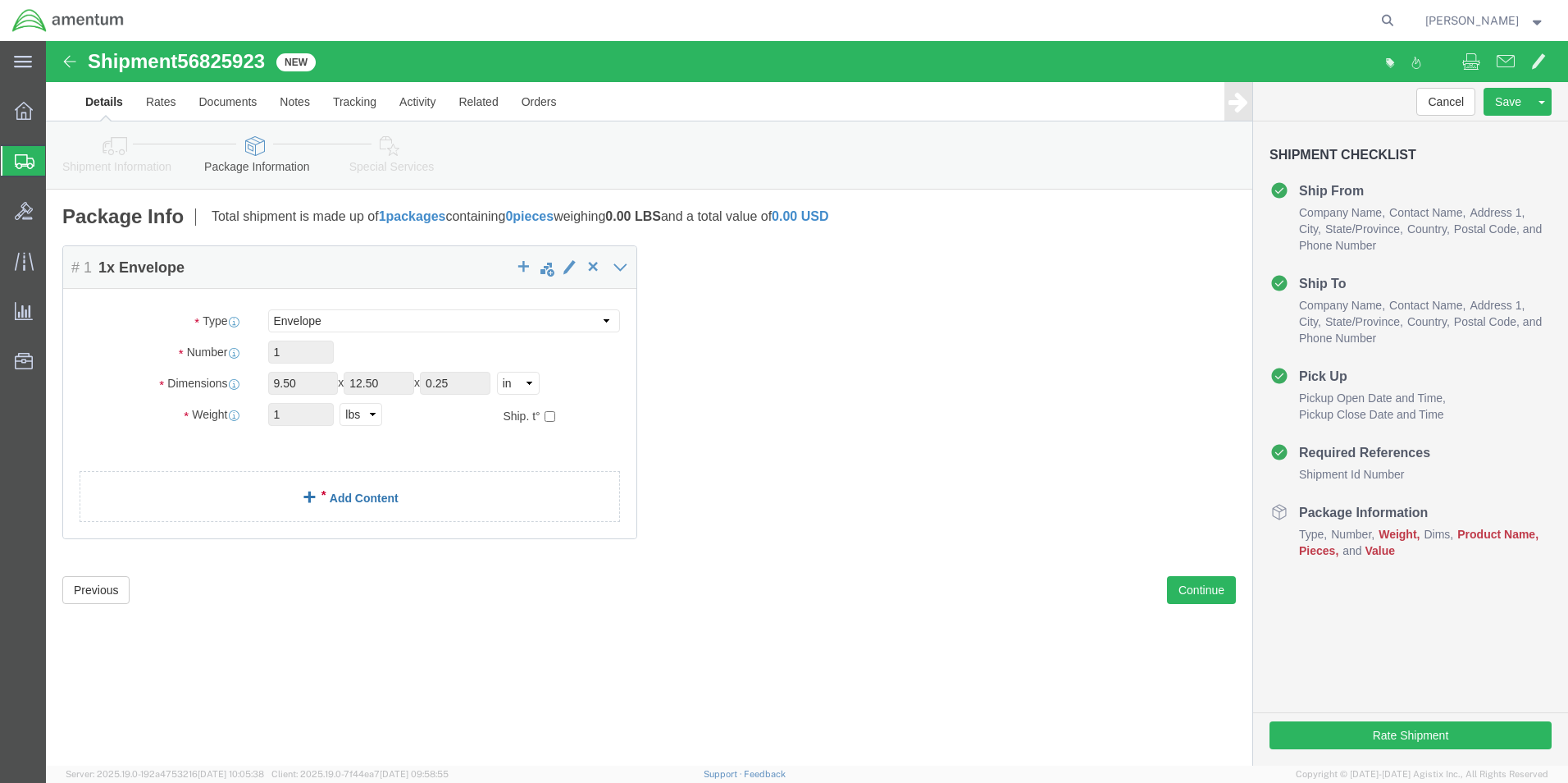
click link "Add Content"
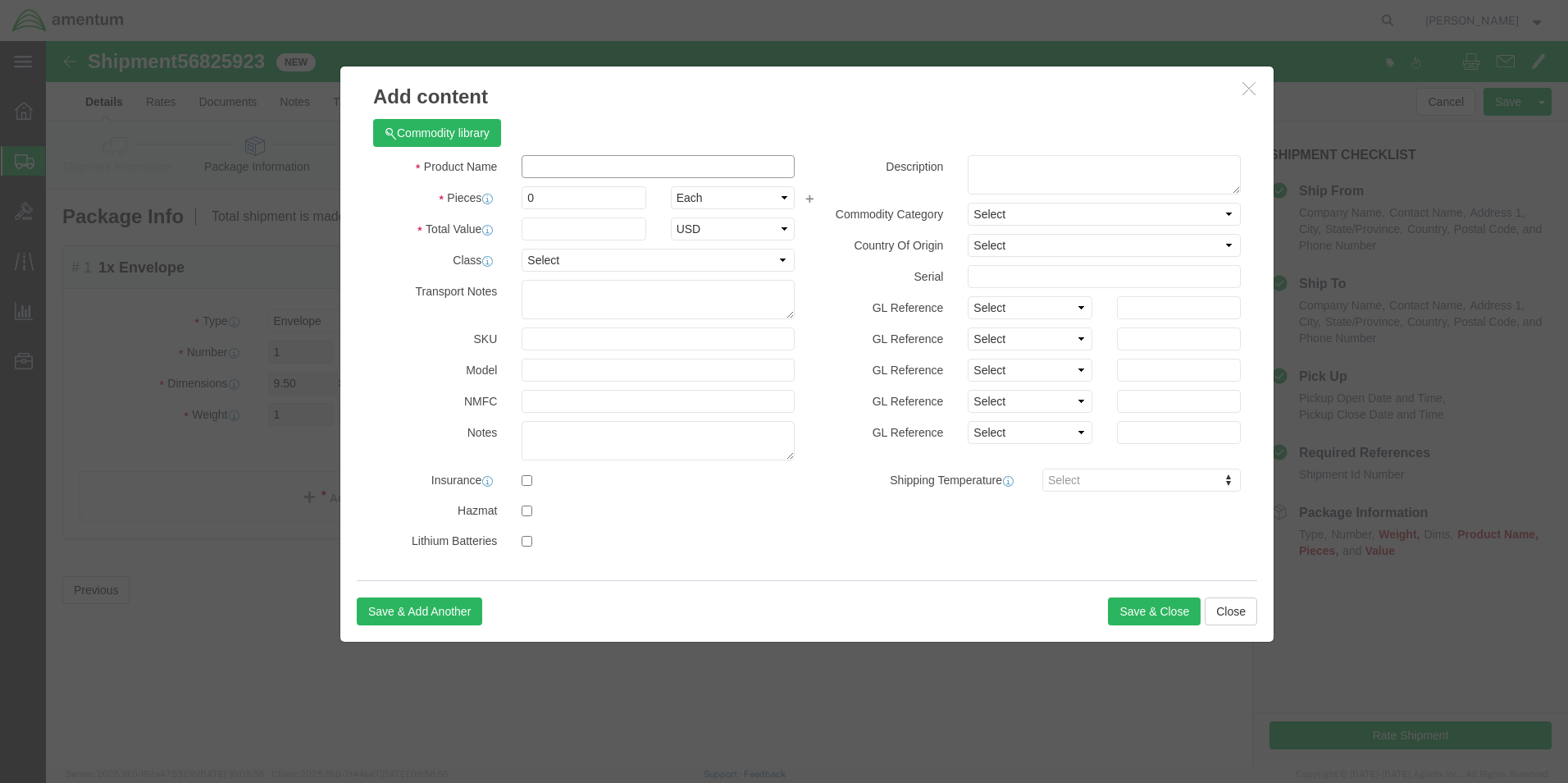
click input "text"
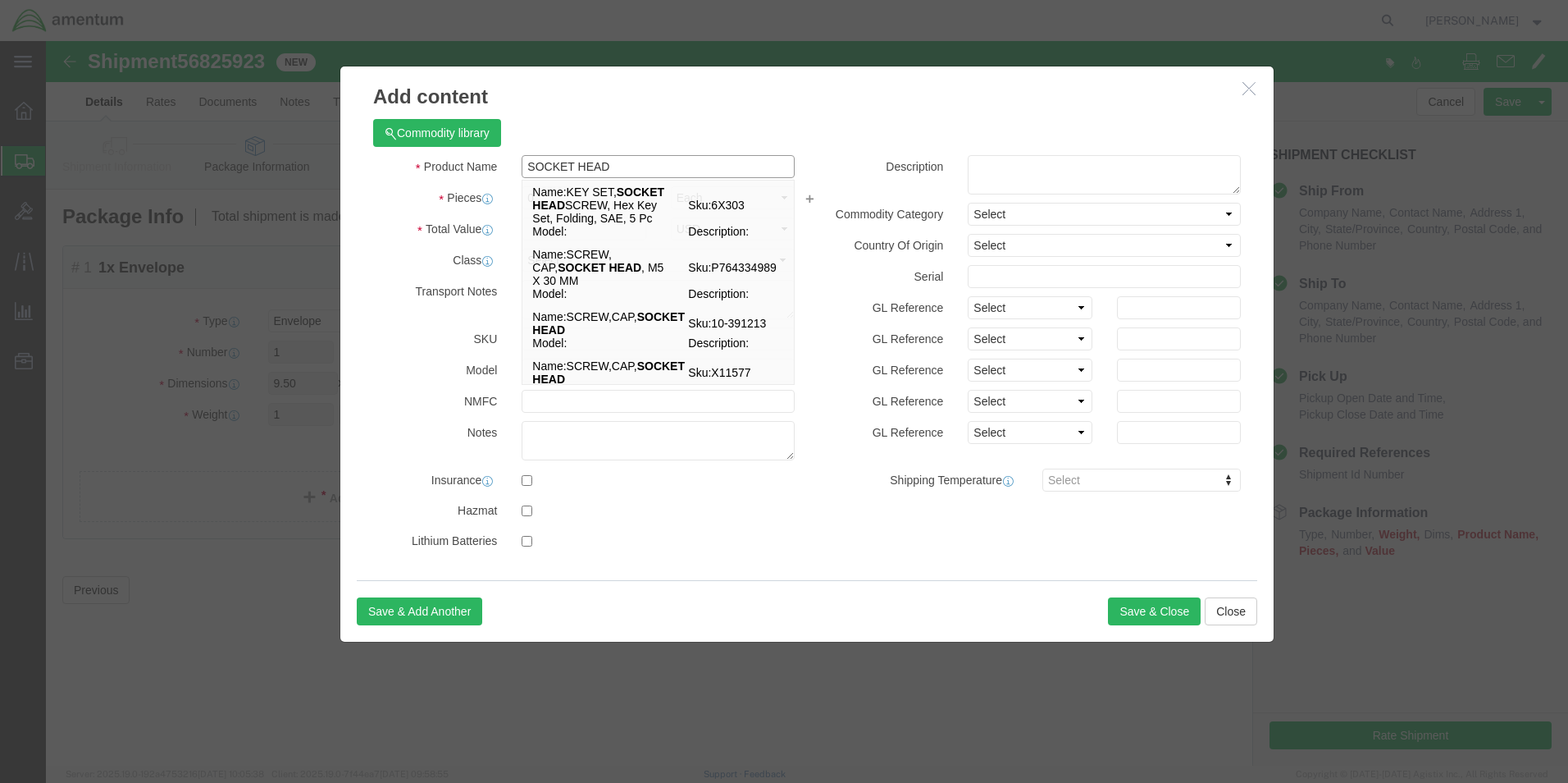
type input "SOCKET HEAD"
click h3 "Add content"
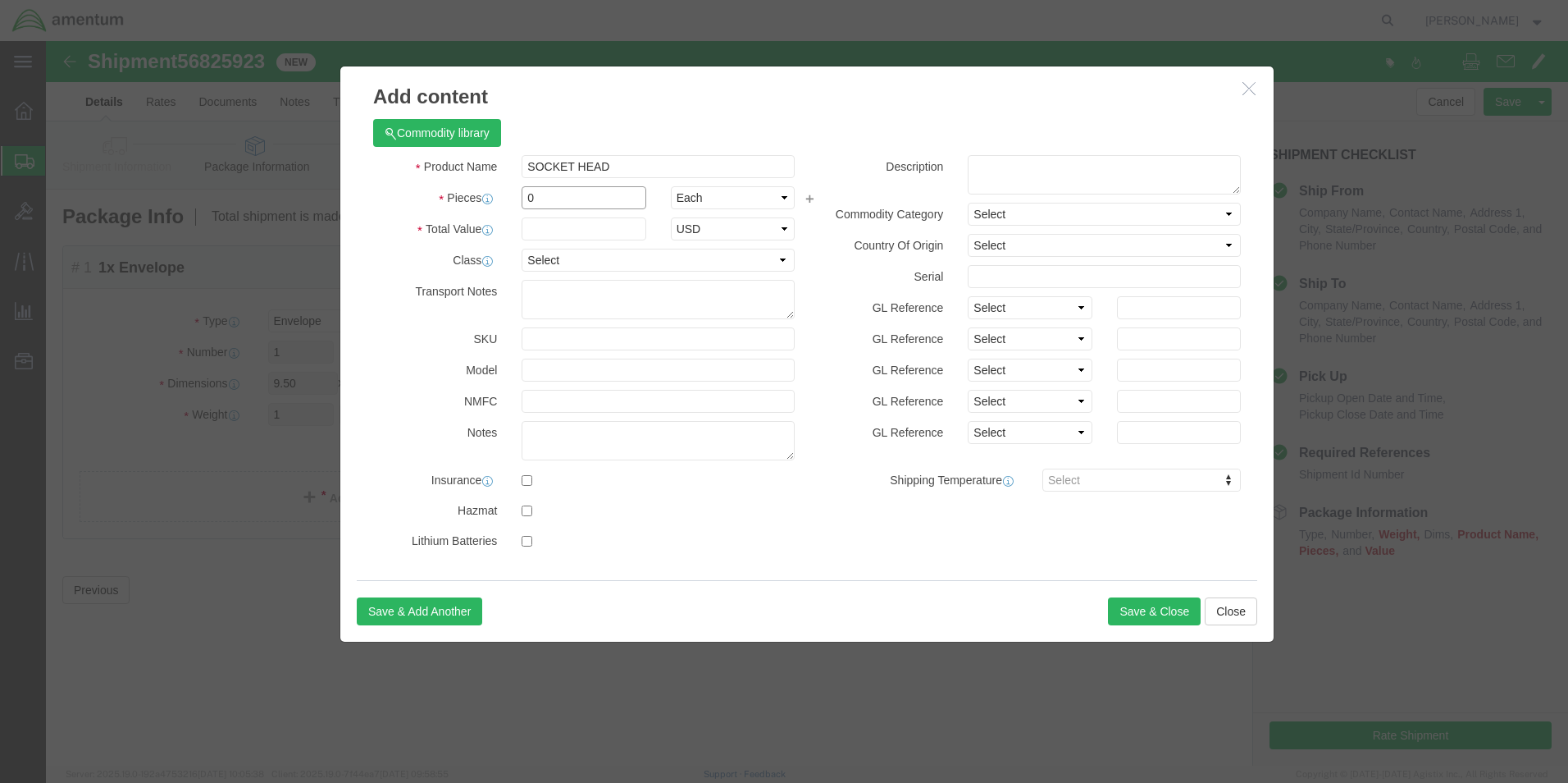
drag, startPoint x: 502, startPoint y: 156, endPoint x: 454, endPoint y: 154, distance: 48.0
click div "Pieces 0 Select Bag Barrels 100Board Feet Bottle Box Blister Pack Carats Can Ca…"
type input "2"
click input "text"
type input "200"
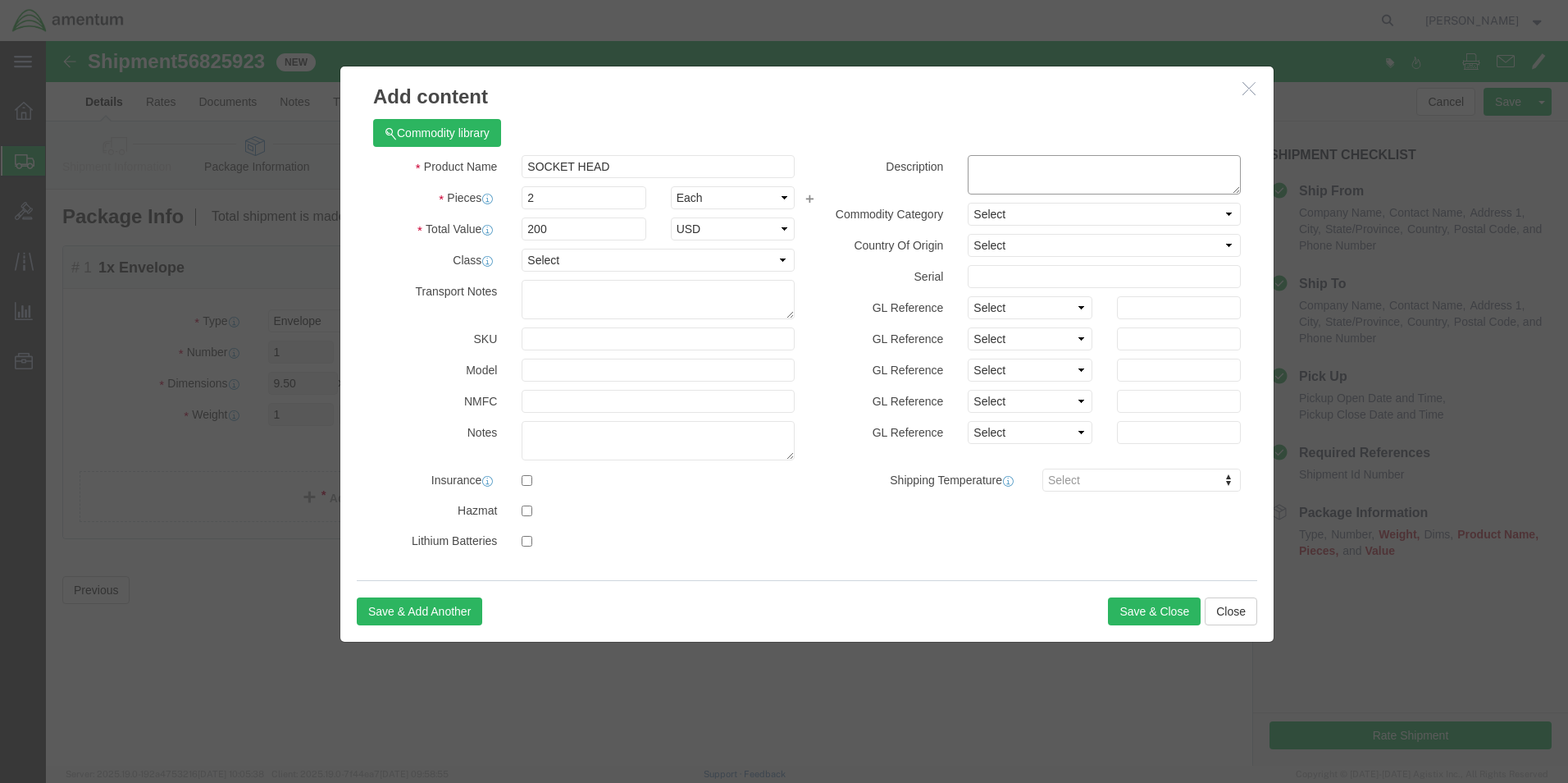
click textarea
type textarea "PN: NAS1352C08H6"
click button "Save & Close"
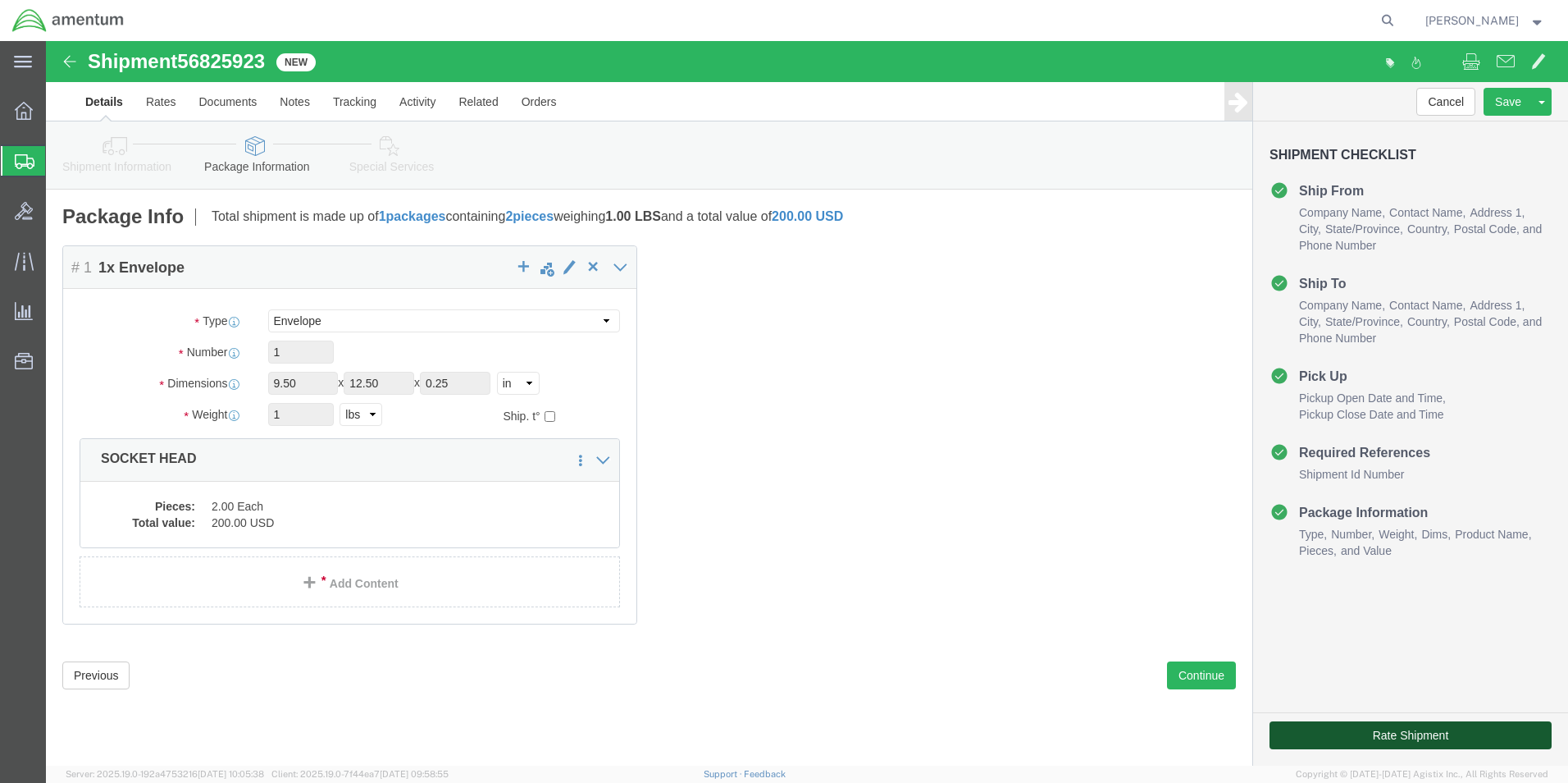
click button "Rate Shipment"
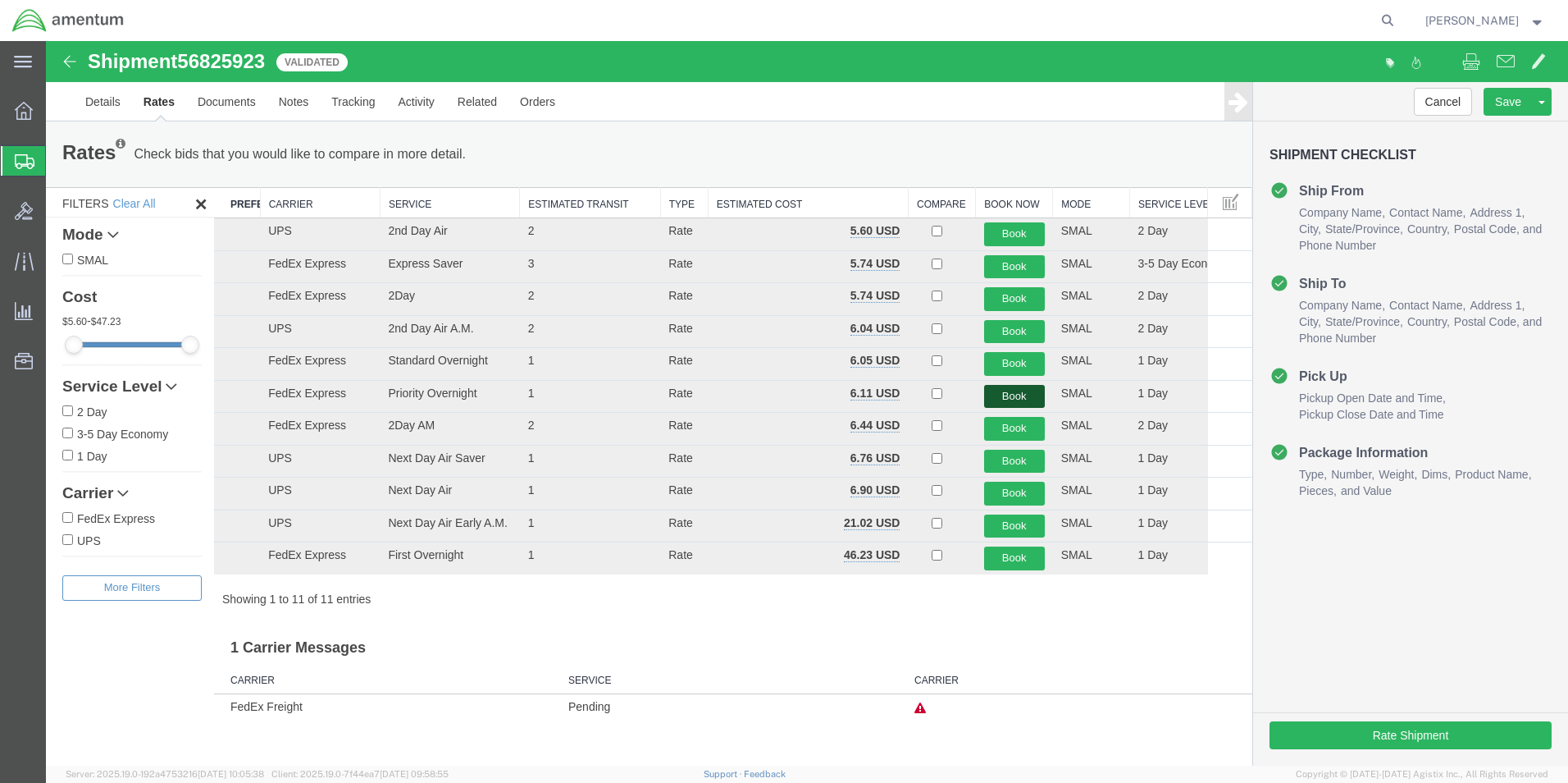
click at [1020, 393] on button "Book" at bounding box center [1014, 396] width 61 height 24
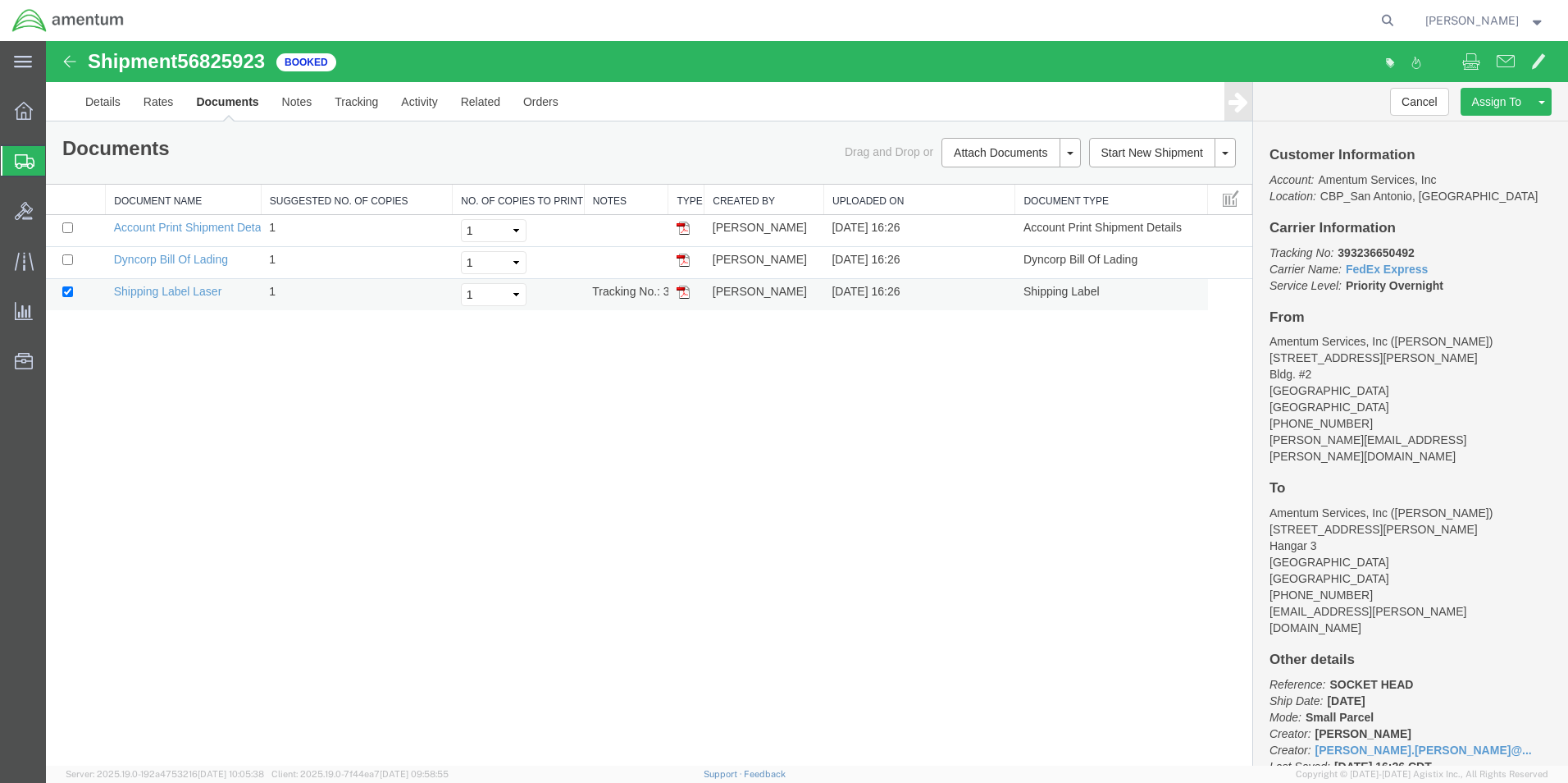
click at [685, 294] on img at bounding box center [683, 292] width 13 height 13
click at [101, 103] on link "Details" at bounding box center [102, 101] width 58 height 39
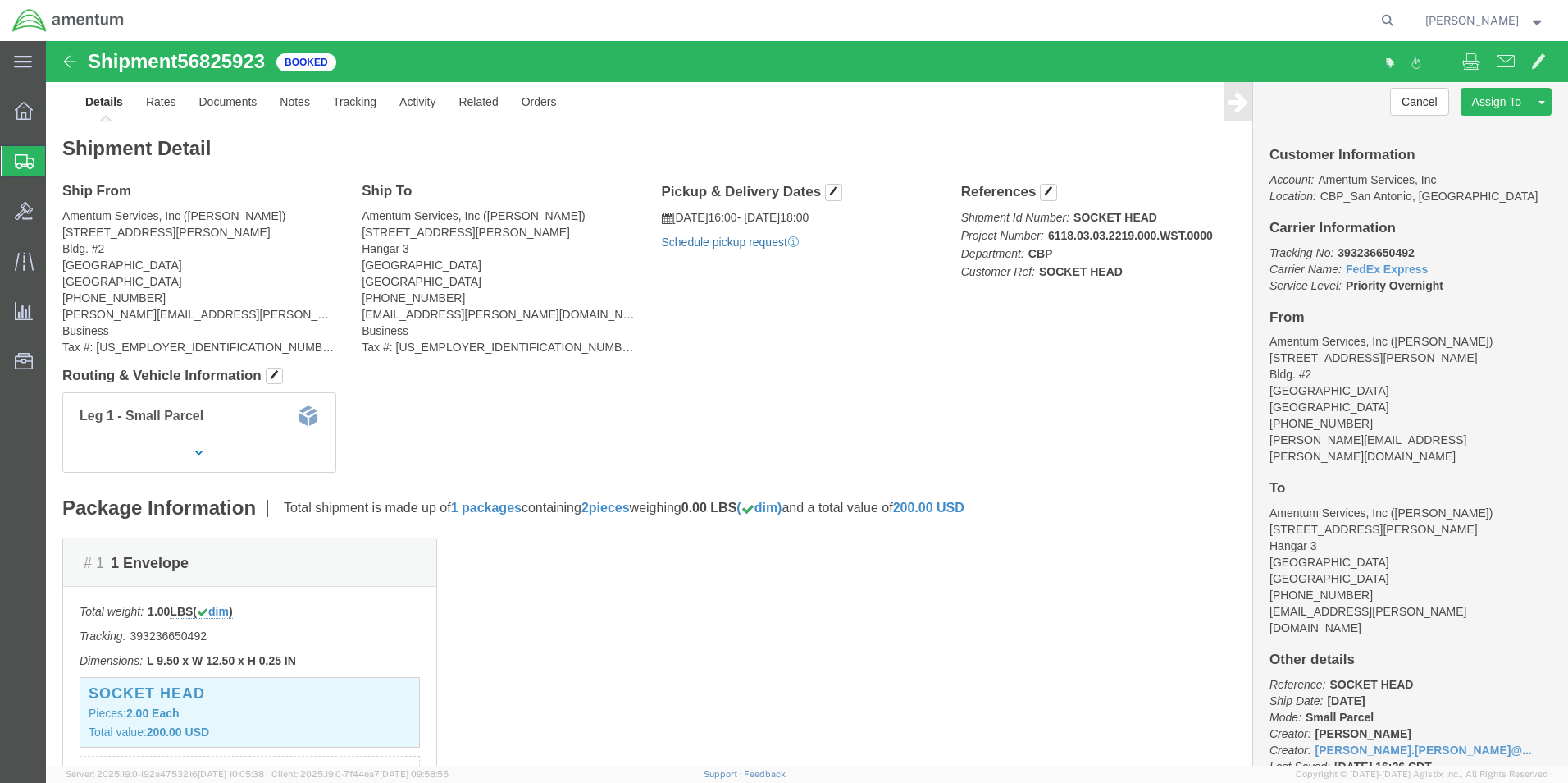
click link "Schedule pickup request"
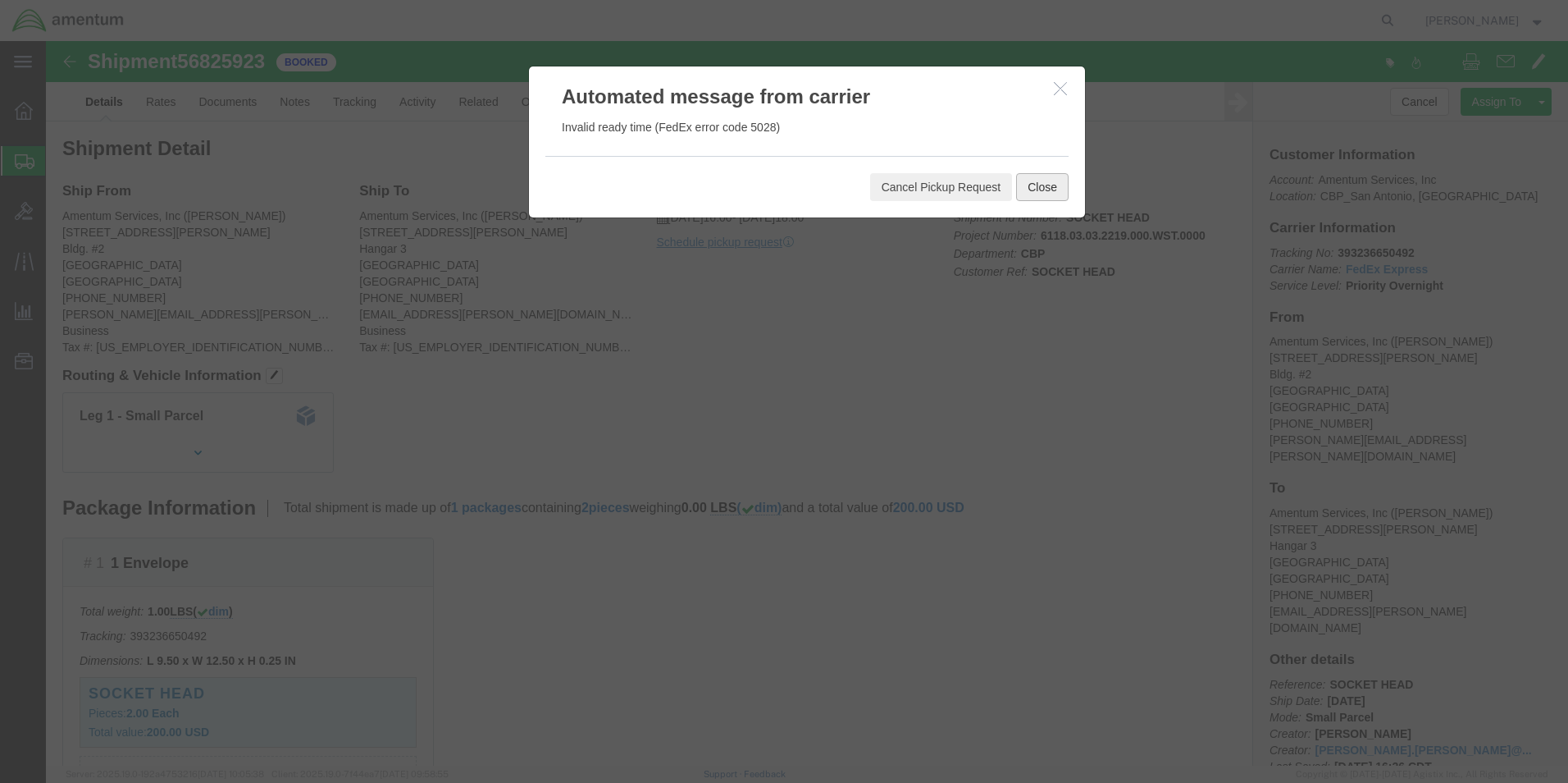
click button "Close"
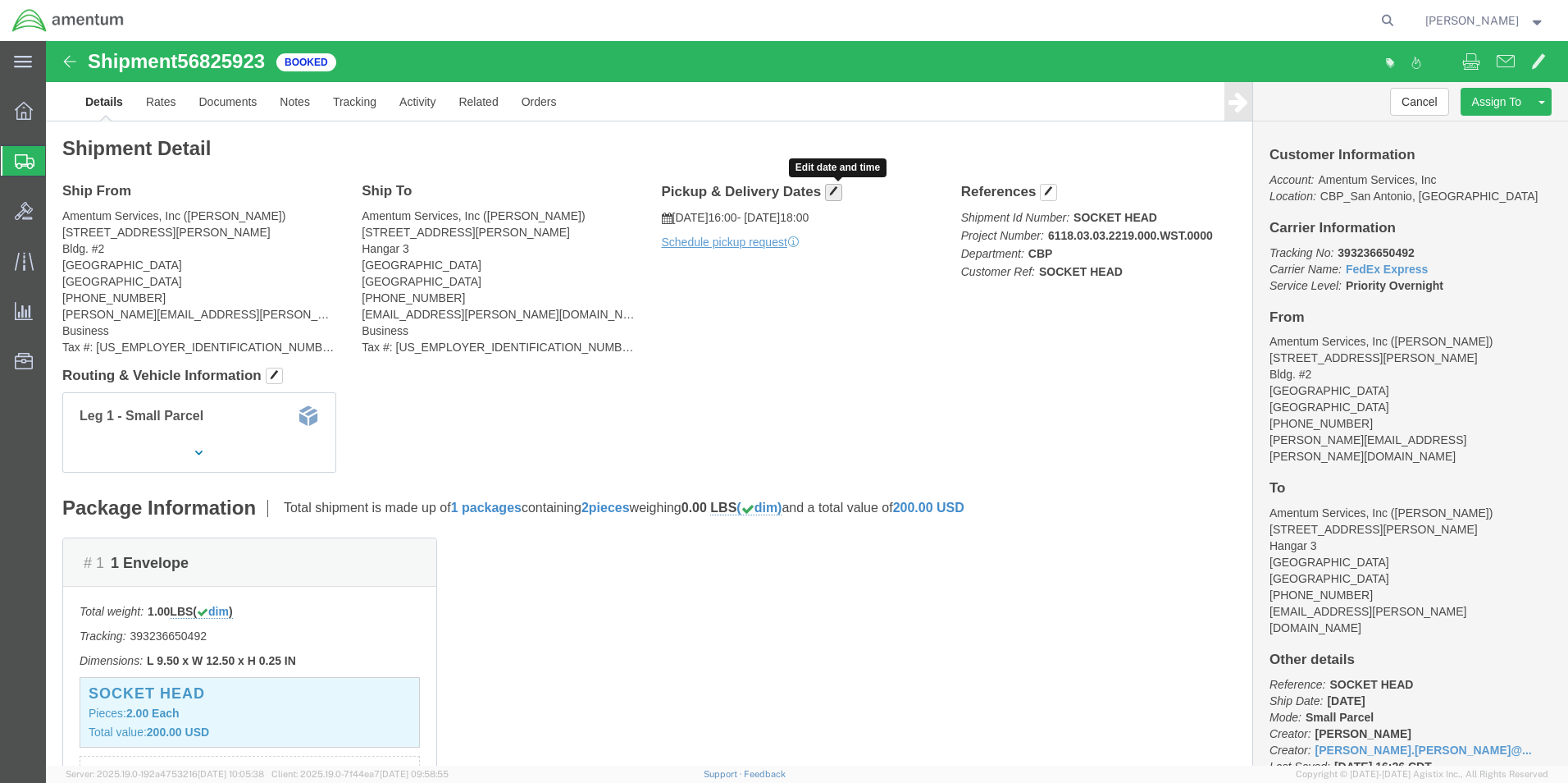
click span "button"
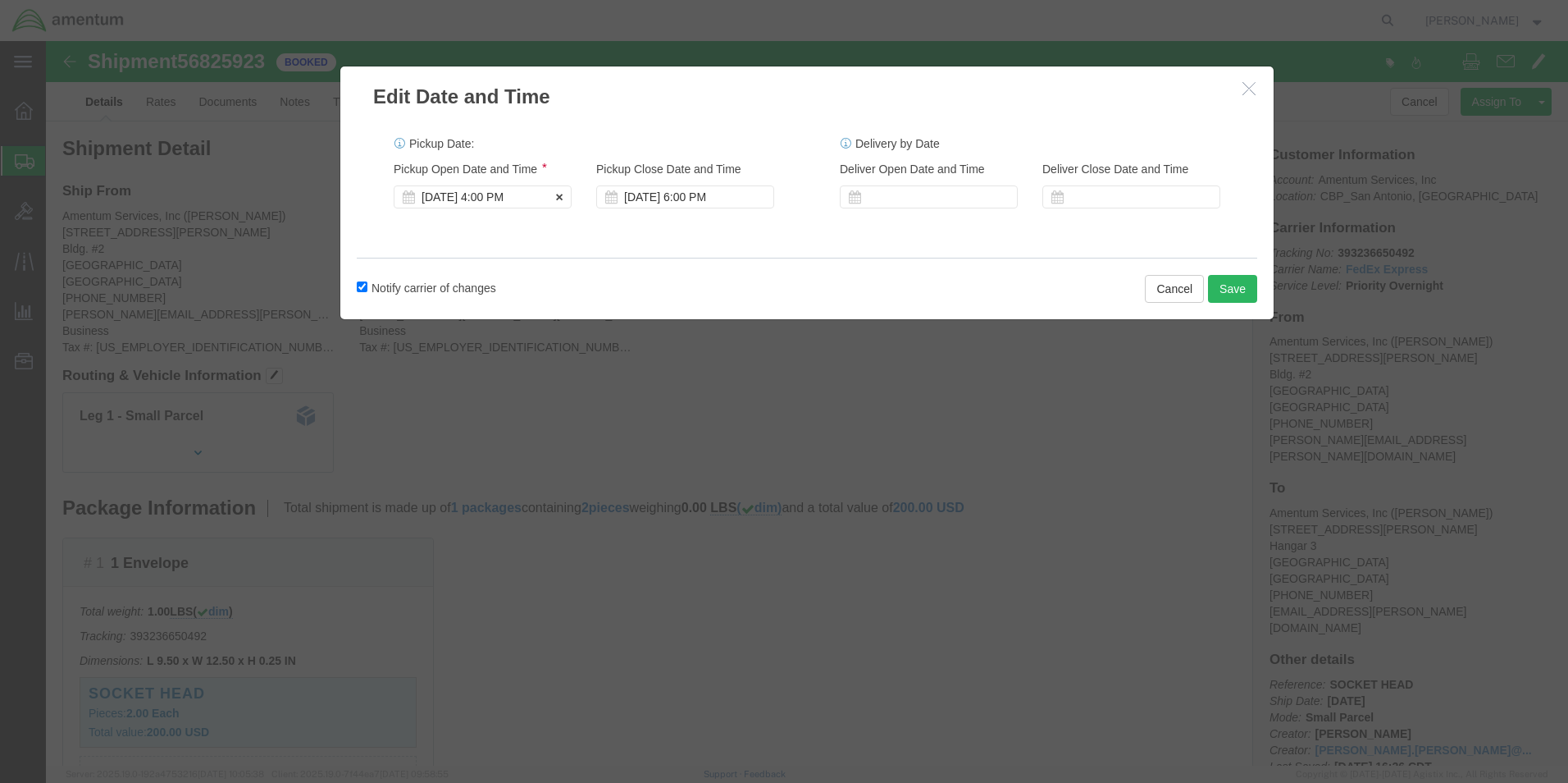
click div "[DATE] 4:00 PM"
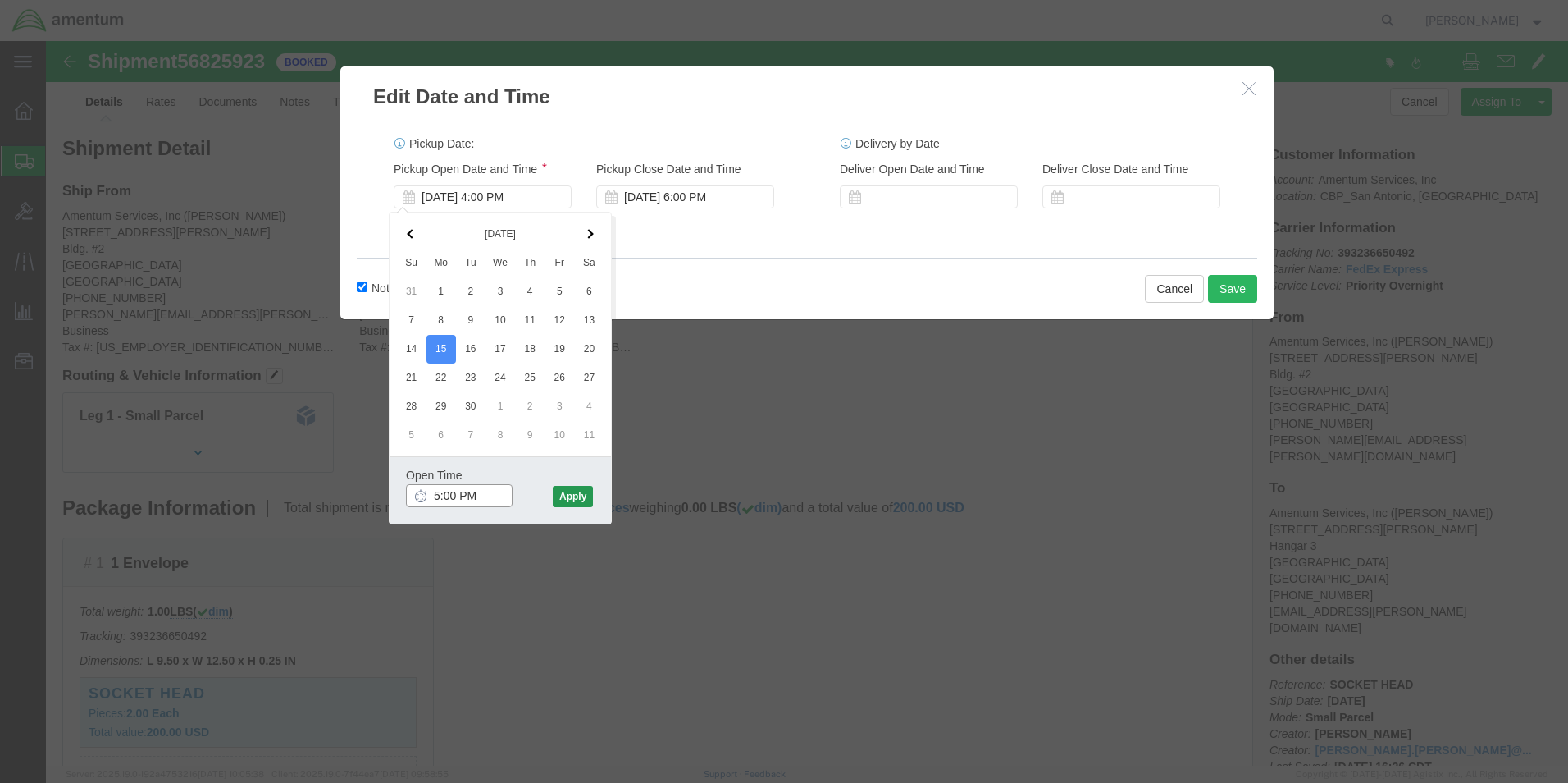
type input "5:00 PM"
click button "Apply"
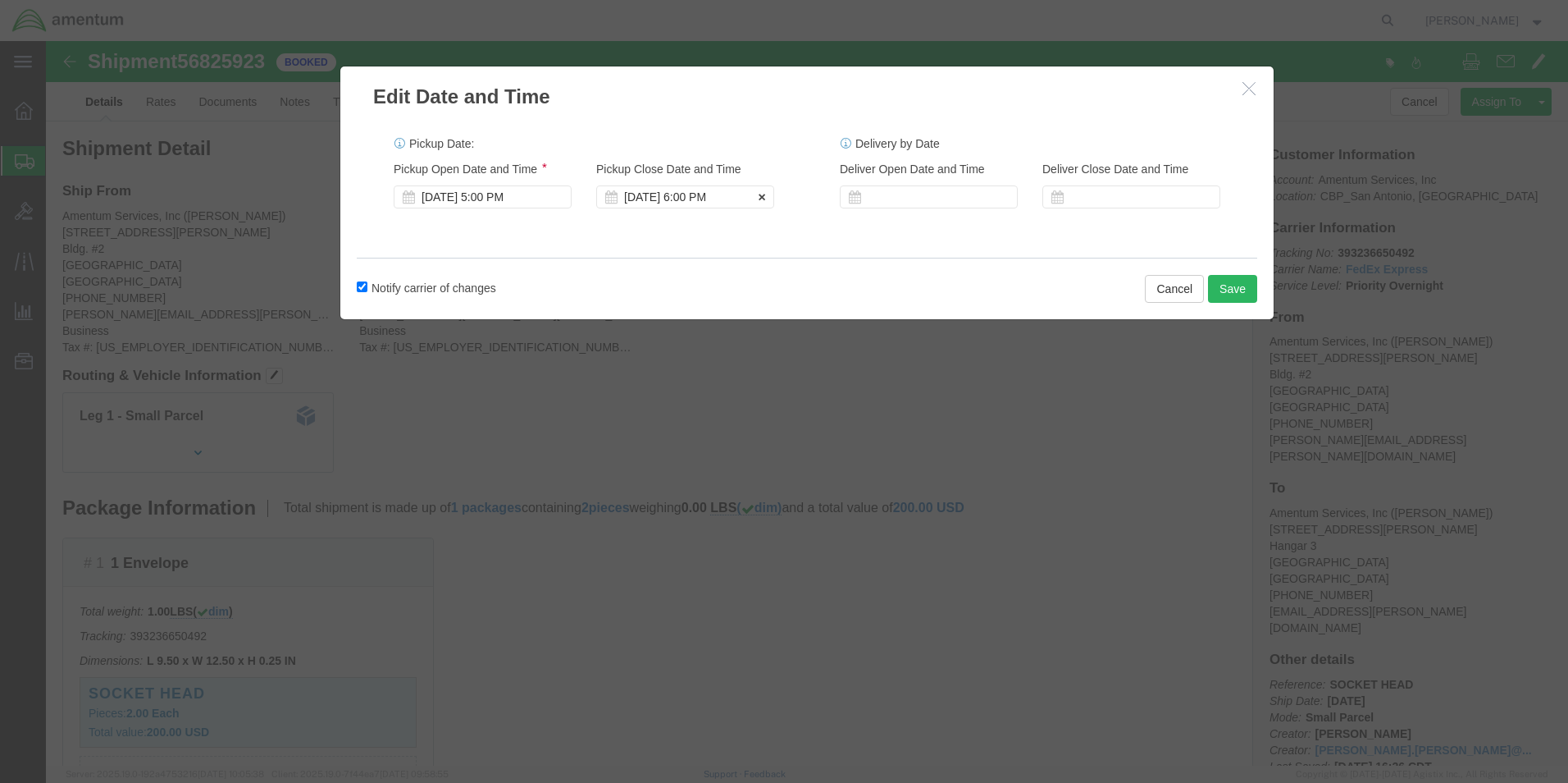
click div "[DATE] 6:00 PM"
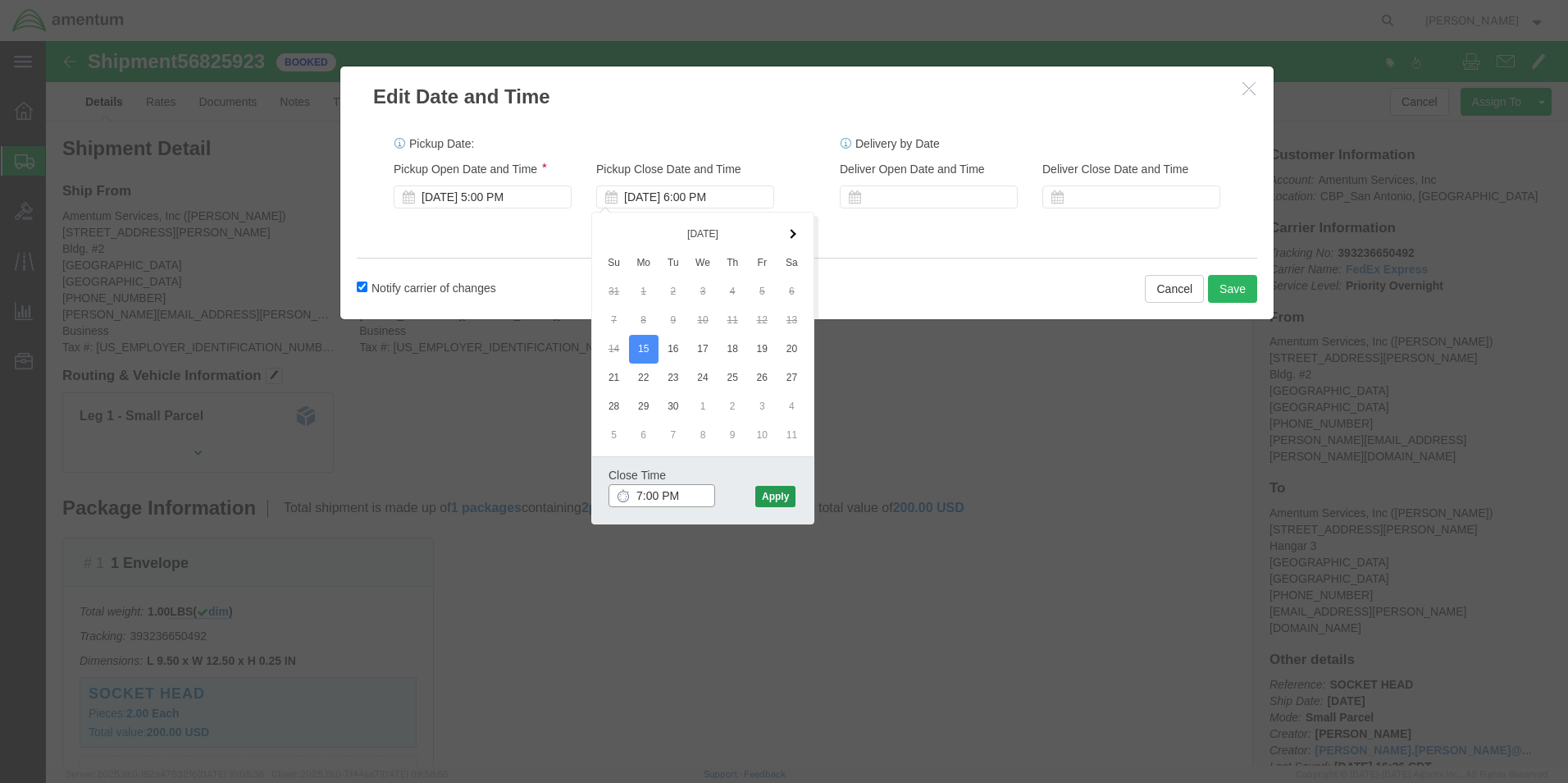
type input "7:00 PM"
click button "Apply"
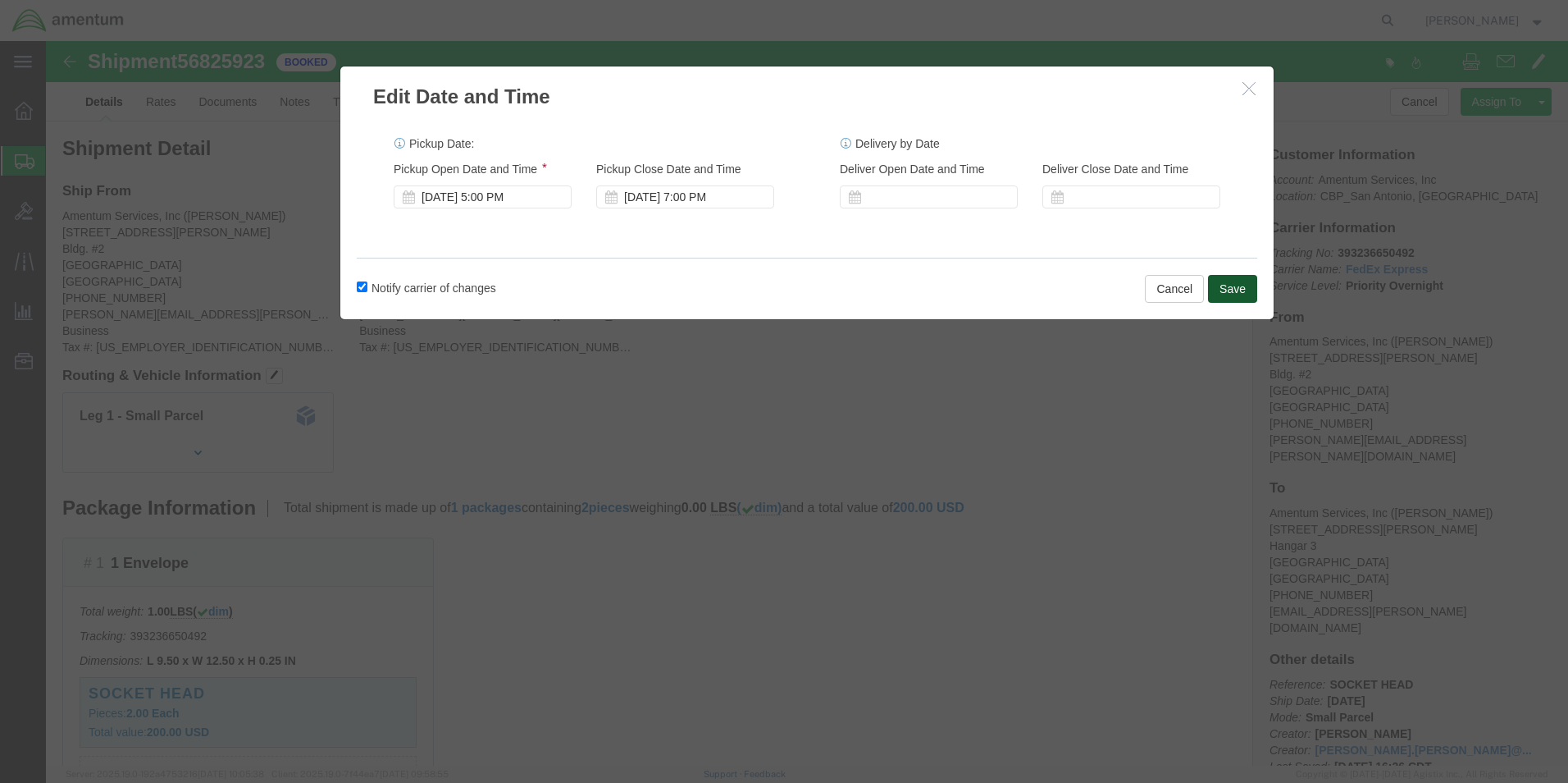
click button "Save"
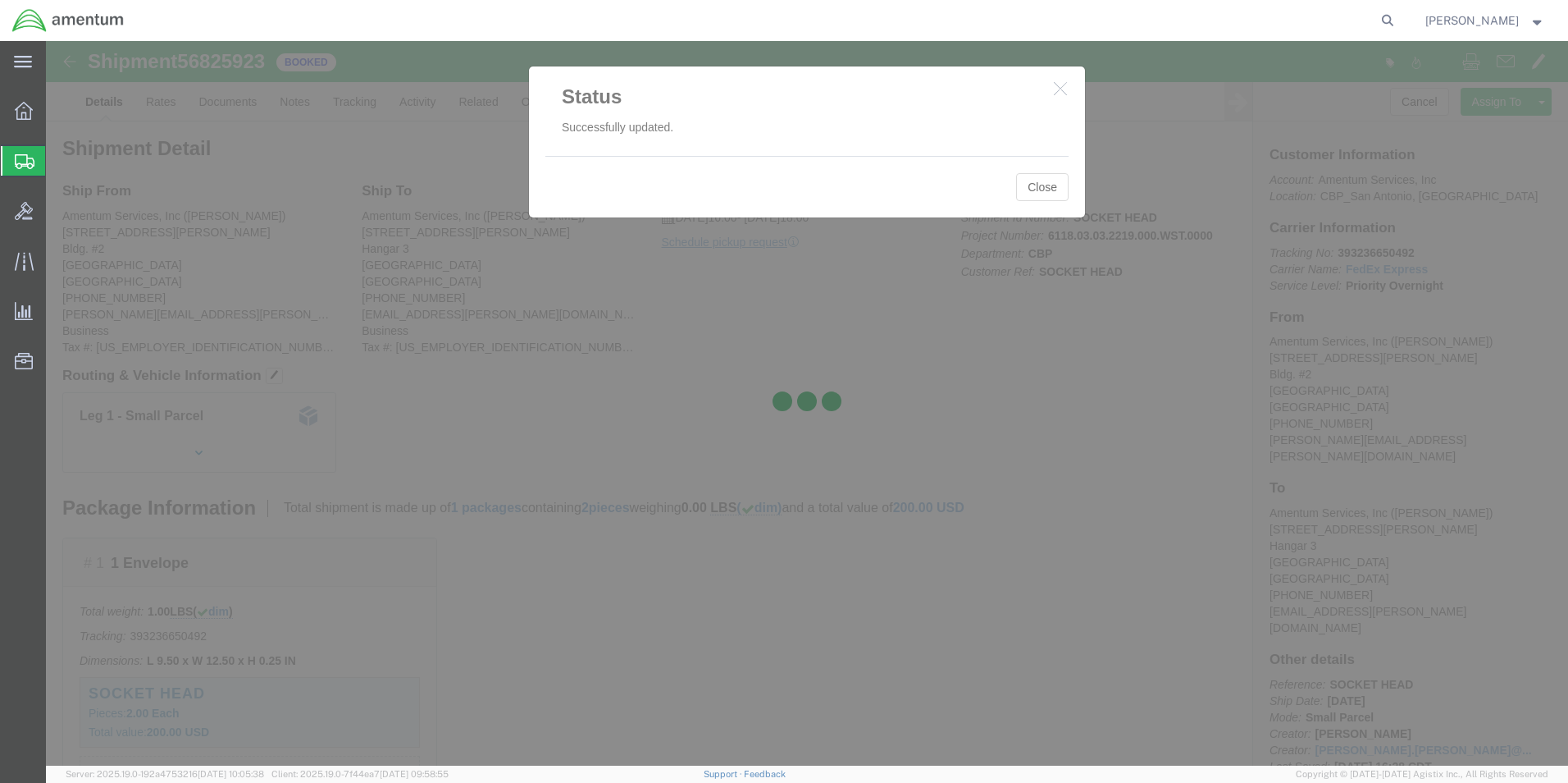
click at [1039, 186] on div at bounding box center [807, 403] width 1522 height 724
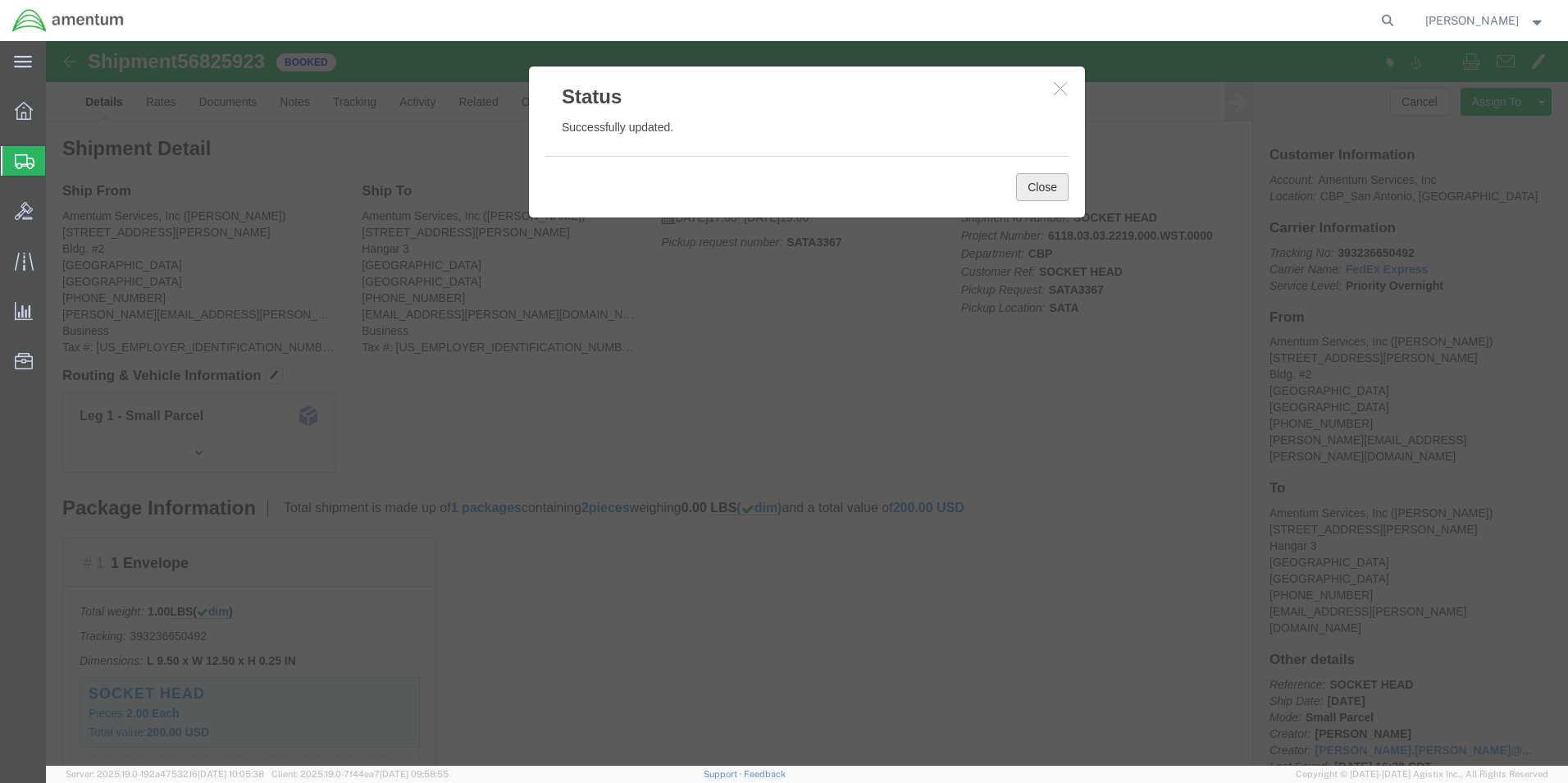
click button "Close"
